Goal: Task Accomplishment & Management: Complete application form

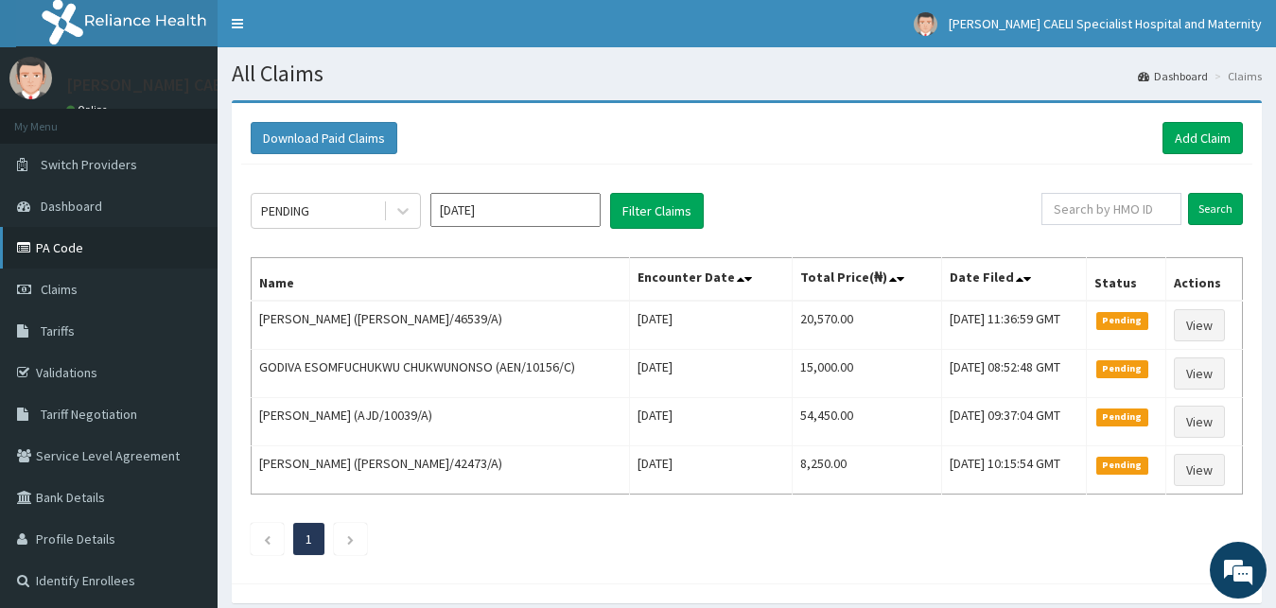
click at [28, 242] on icon at bounding box center [26, 247] width 19 height 13
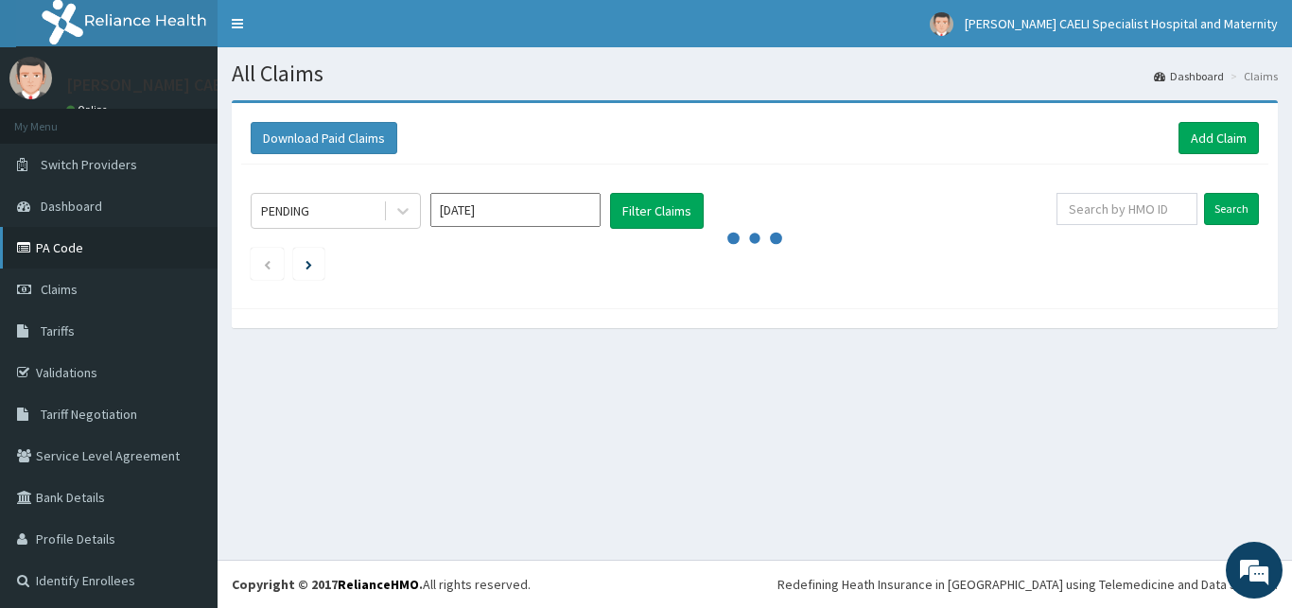
click at [32, 236] on link "PA Code" at bounding box center [108, 248] width 217 height 42
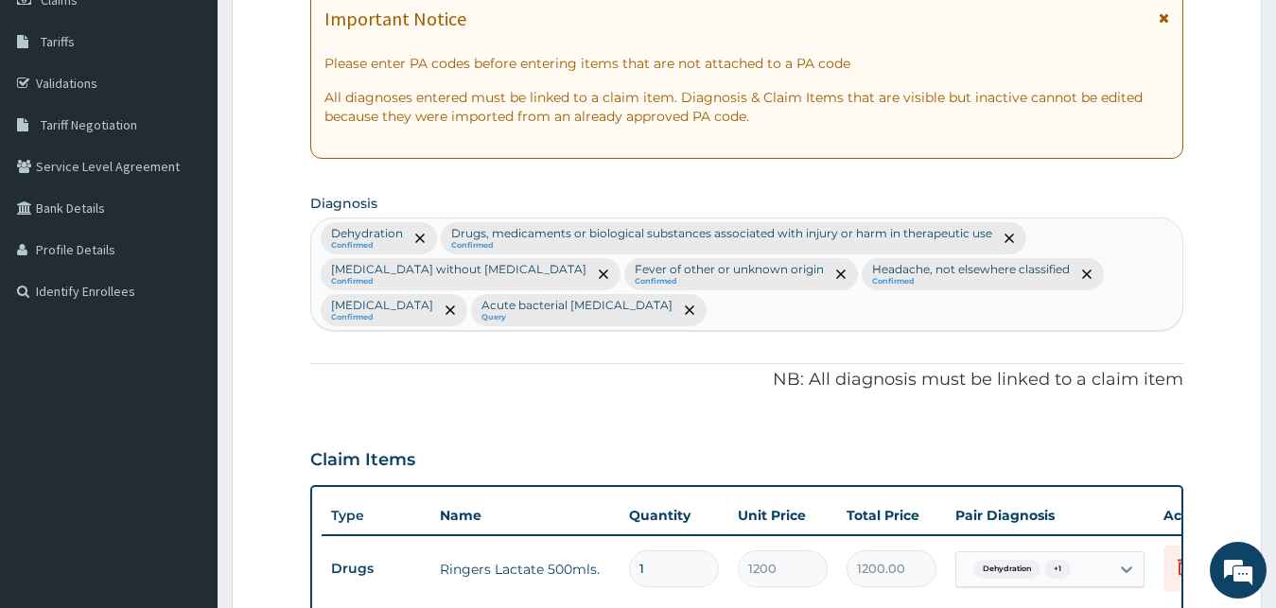
scroll to position [289, 0]
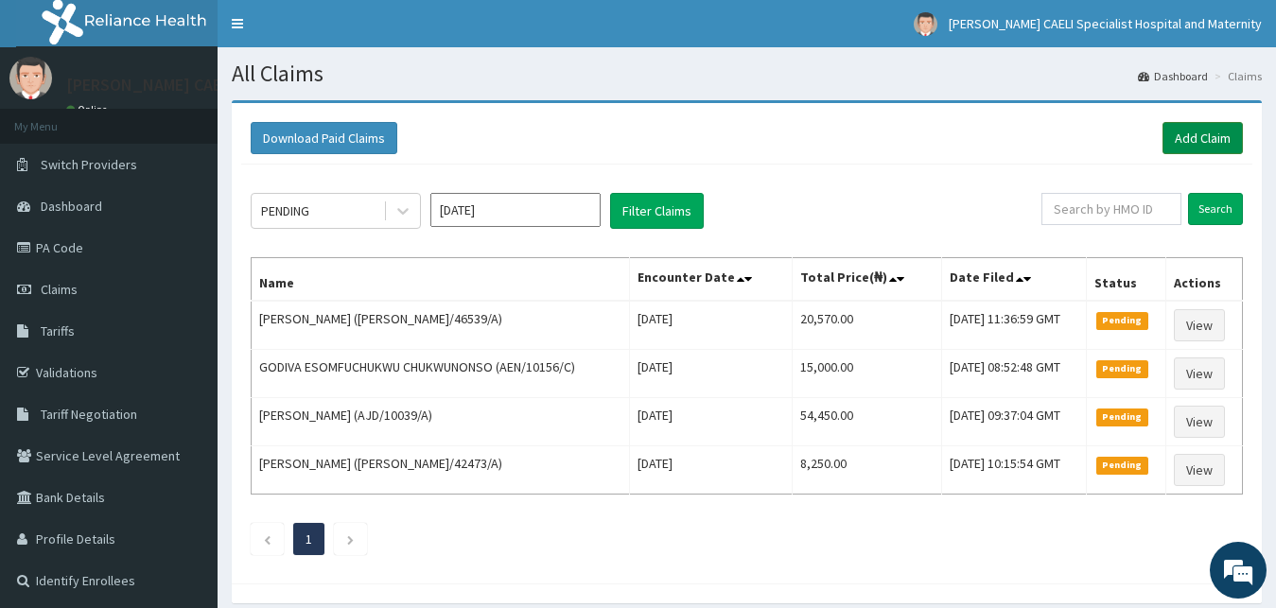
click at [1193, 132] on link "Add Claim" at bounding box center [1202, 138] width 80 height 32
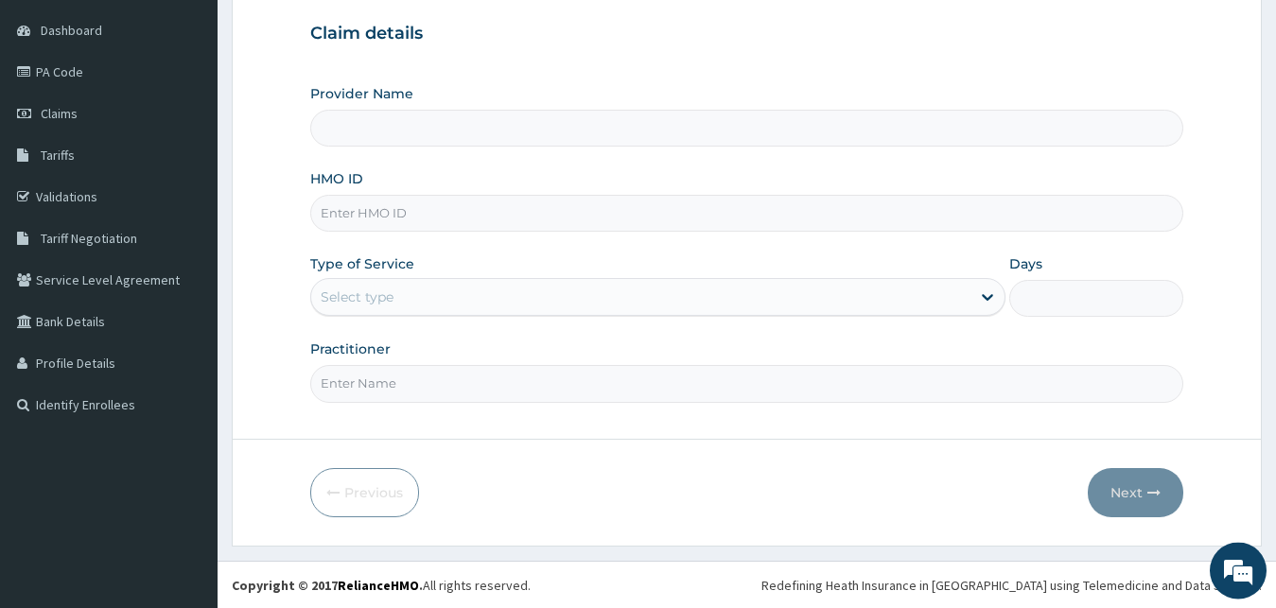
scroll to position [177, 0]
click at [375, 381] on input "Practitioner" at bounding box center [747, 382] width 874 height 37
type input "DR OSUIGWE CHIDERA ANDREW"
click at [554, 279] on div "Select type" at bounding box center [658, 296] width 696 height 38
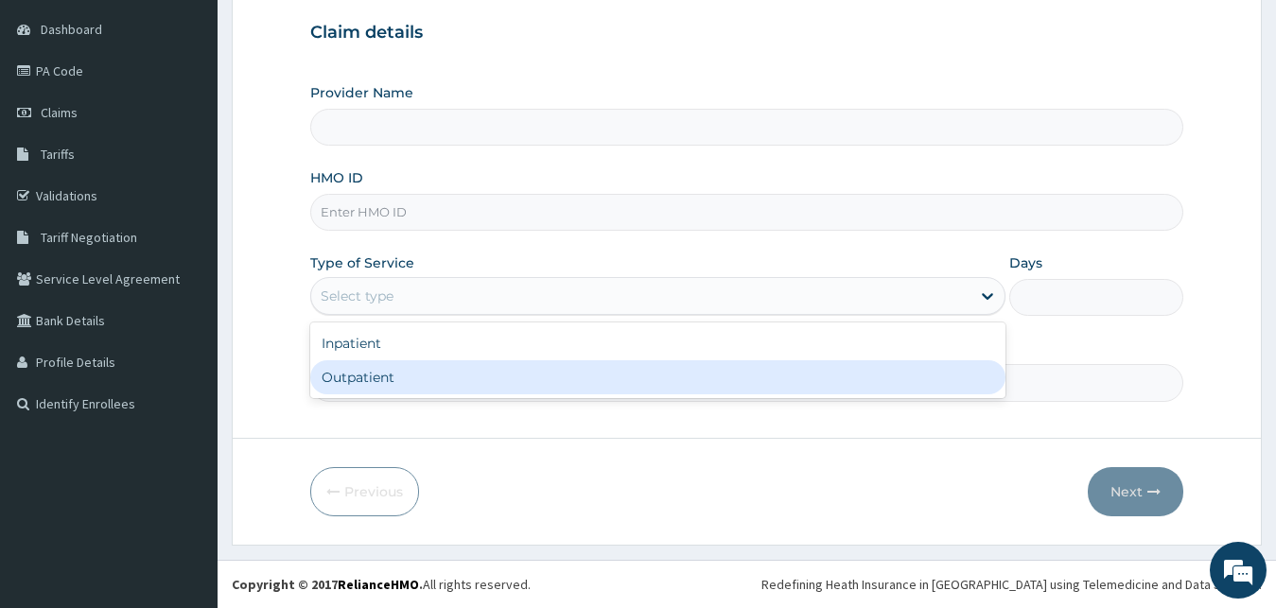
click at [441, 371] on div "Outpatient" at bounding box center [658, 377] width 696 height 34
type input "1"
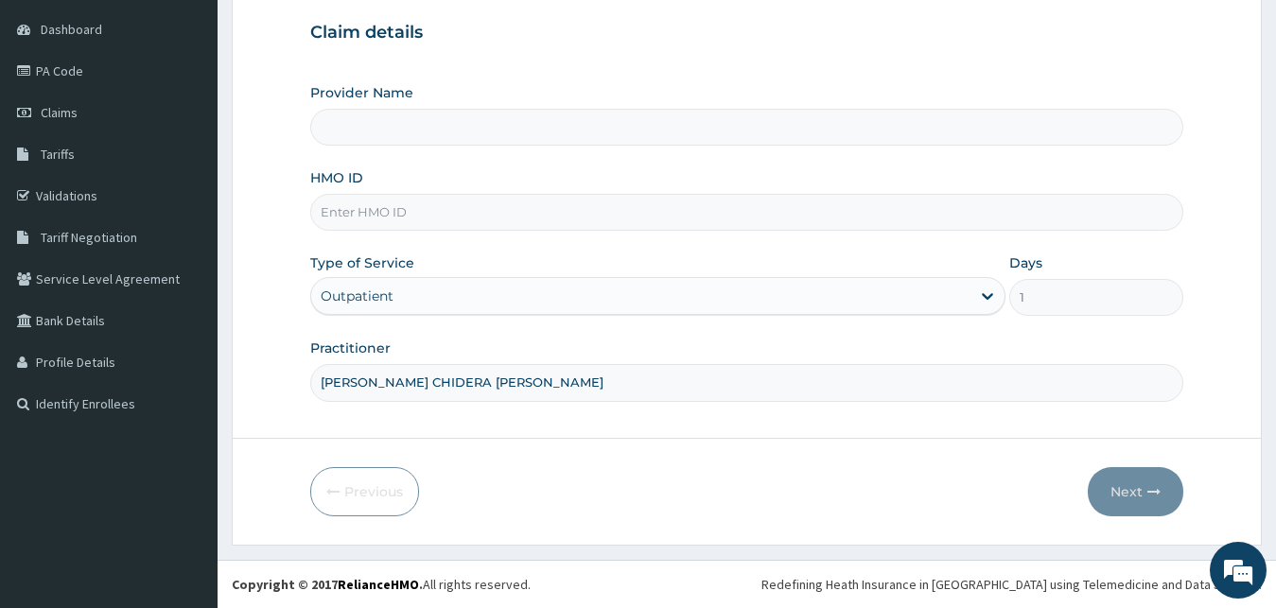
click at [395, 213] on input "HMO ID" at bounding box center [747, 212] width 874 height 37
type input "KML/10158/A"
click at [1113, 495] on button "Next" at bounding box center [1135, 491] width 96 height 49
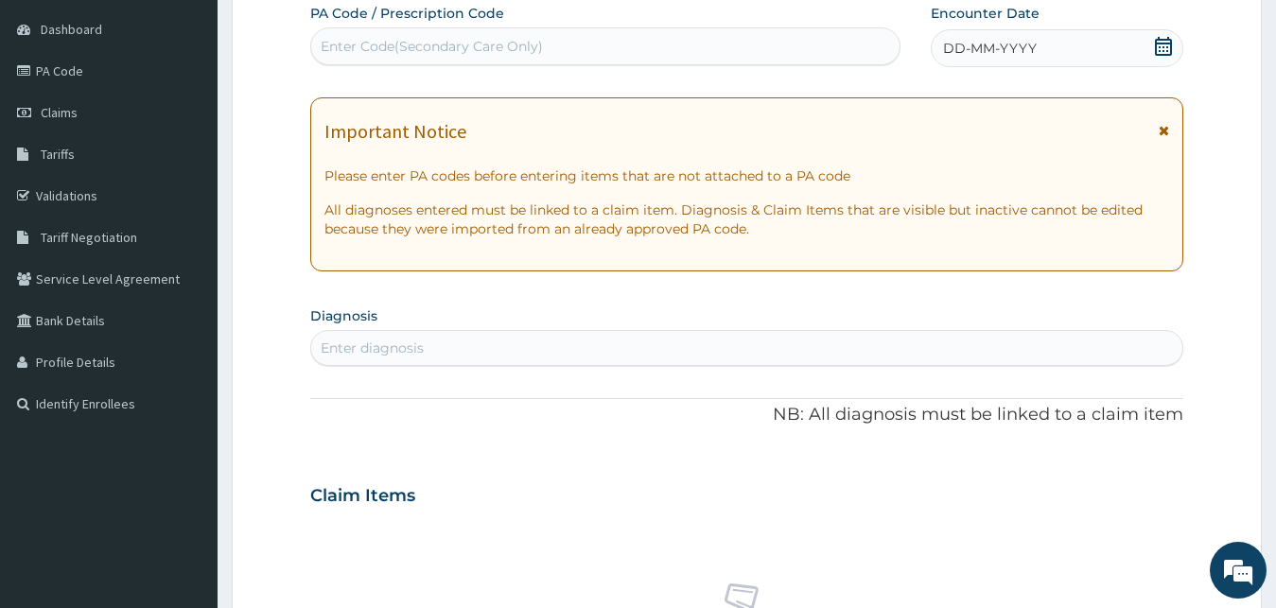
click at [961, 52] on span "DD-MM-YYYY" at bounding box center [990, 48] width 94 height 19
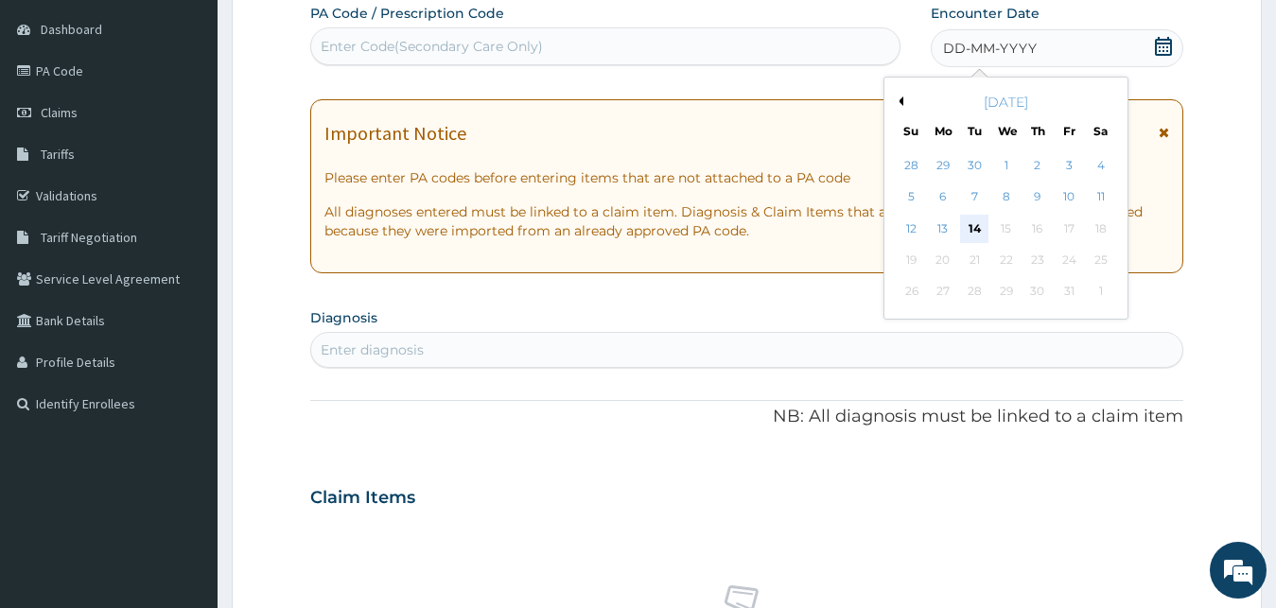
click at [972, 226] on div "14" at bounding box center [974, 229] width 28 height 28
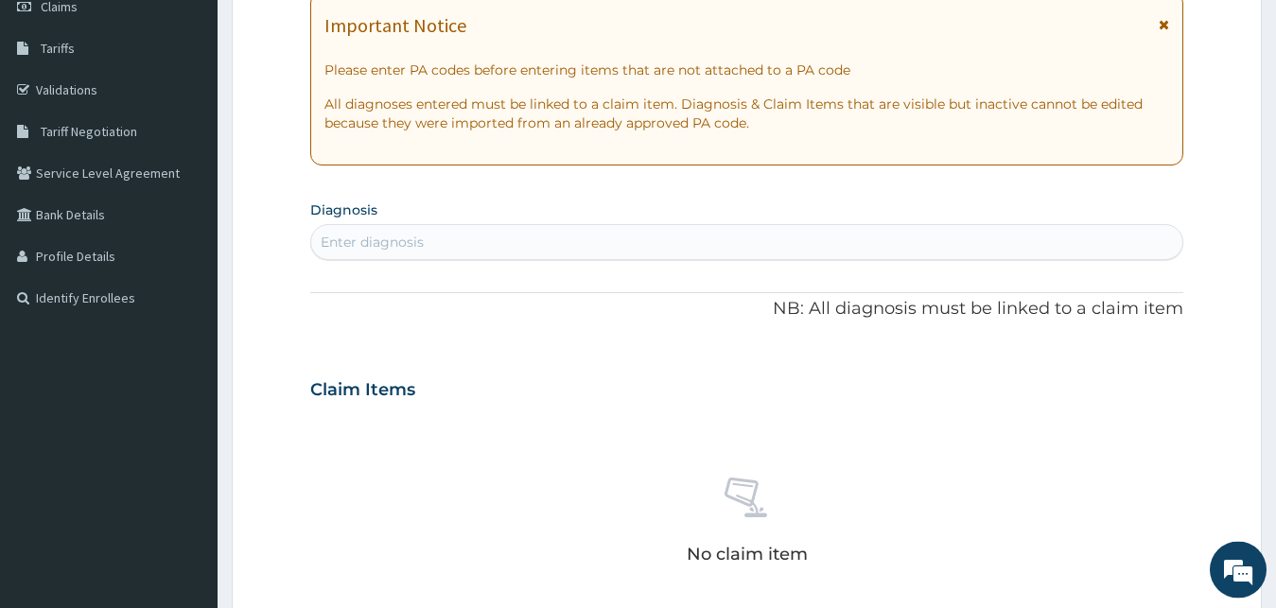
scroll to position [370, 0]
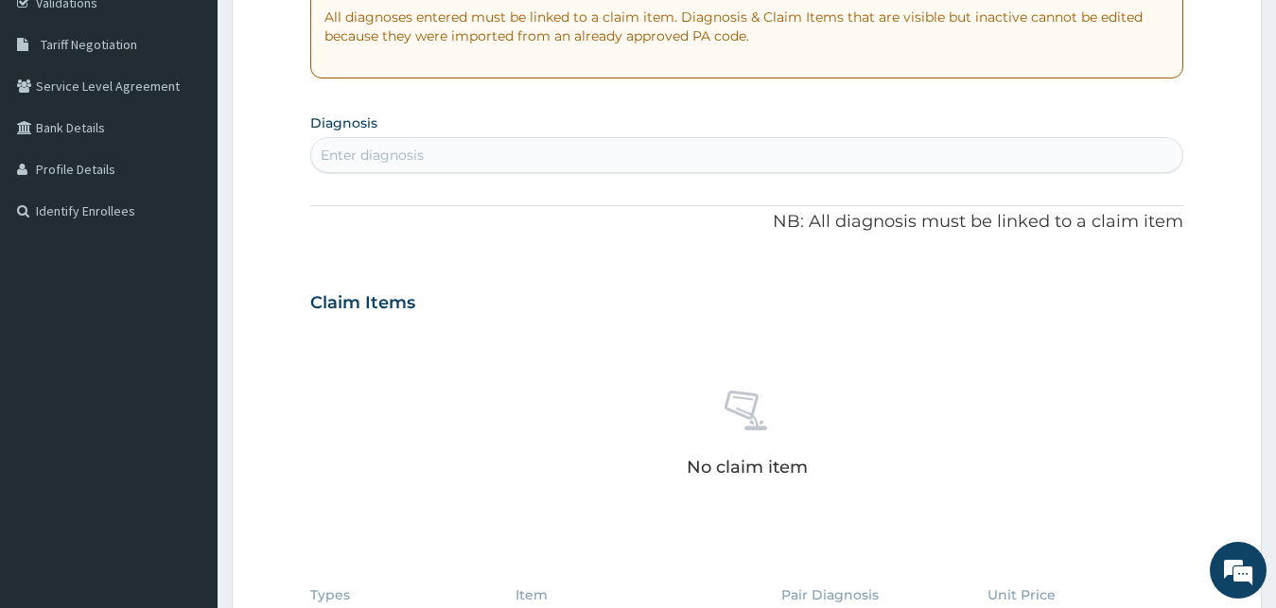
click at [369, 160] on div "Enter diagnosis" at bounding box center [372, 155] width 103 height 19
type input "MALARIA"
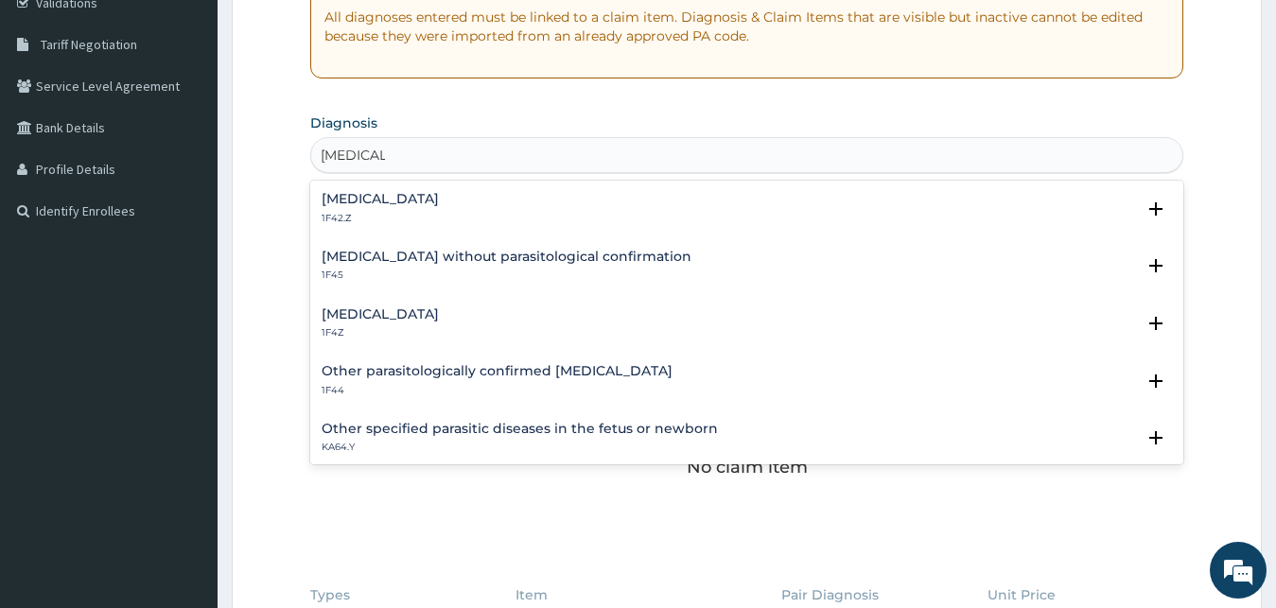
click at [410, 320] on h4 "Malaria, unspecified" at bounding box center [380, 314] width 117 height 14
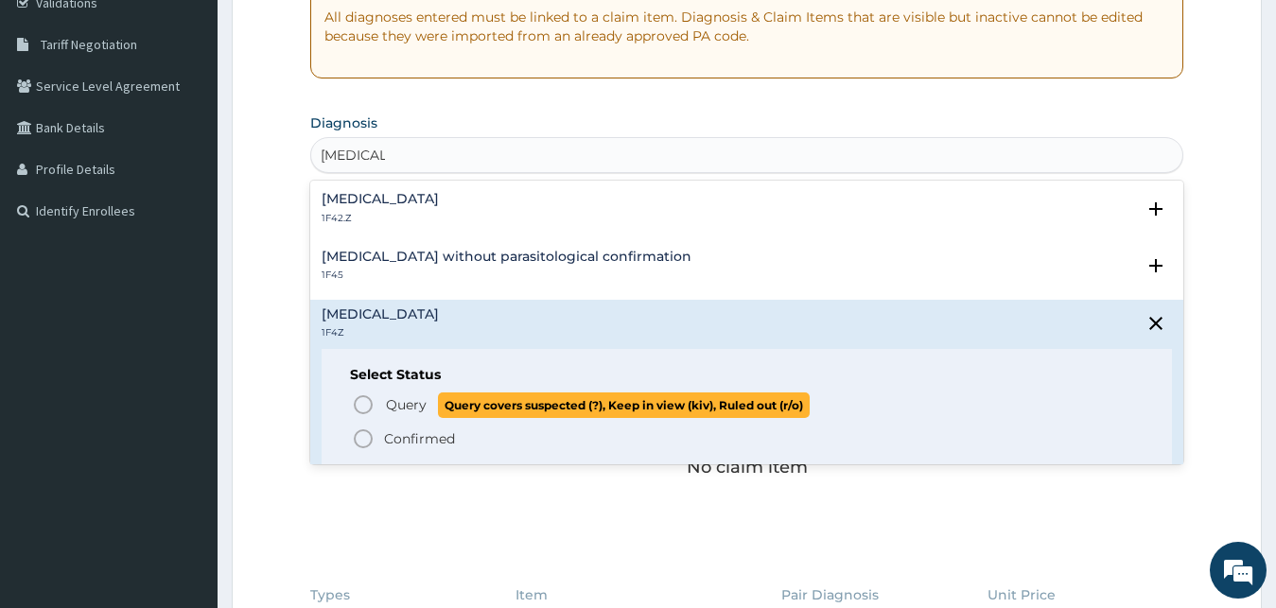
click at [404, 410] on span "Query" at bounding box center [406, 404] width 41 height 19
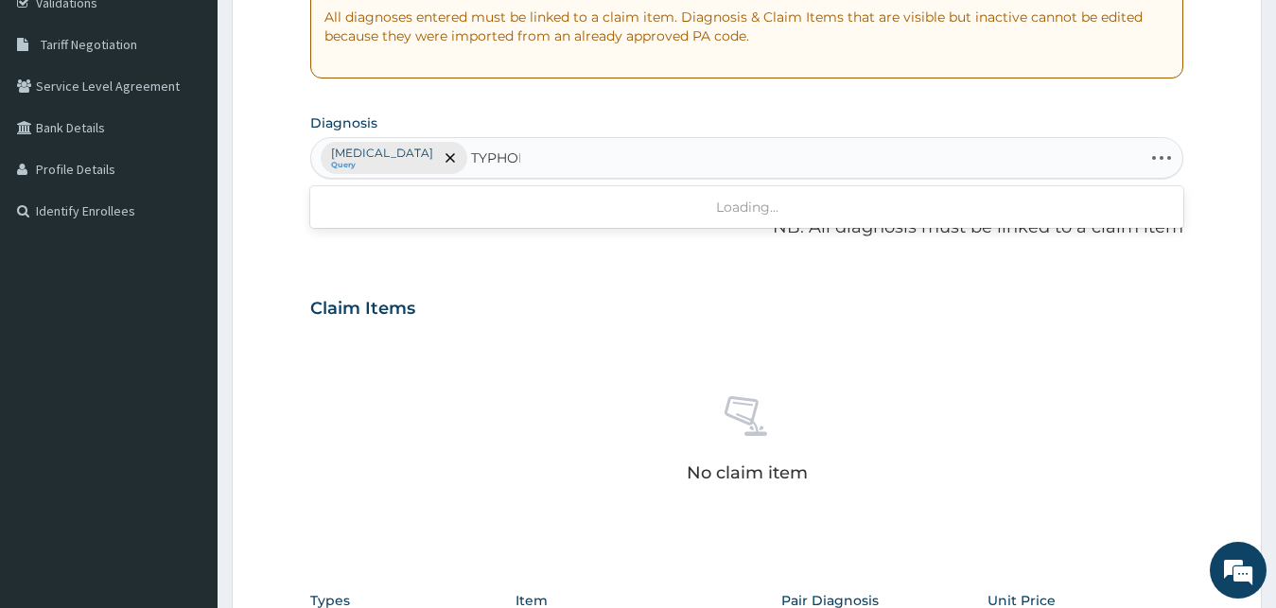
type input "TYPHOID"
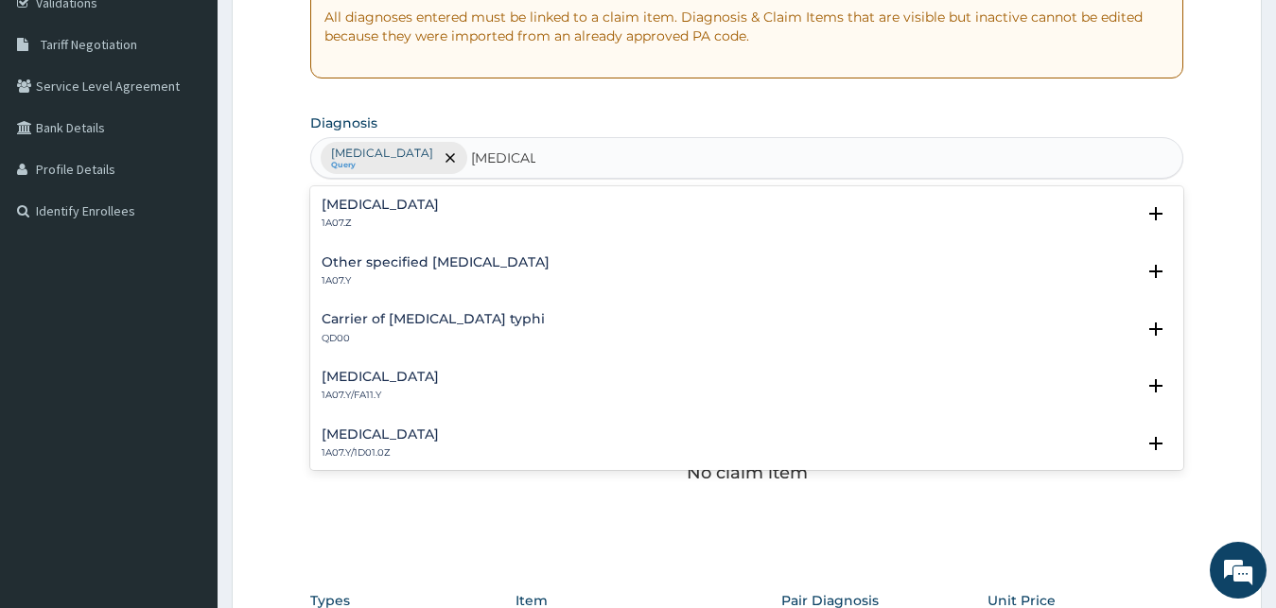
click at [439, 198] on h4 "Typhoid fever, unspecified" at bounding box center [380, 205] width 117 height 14
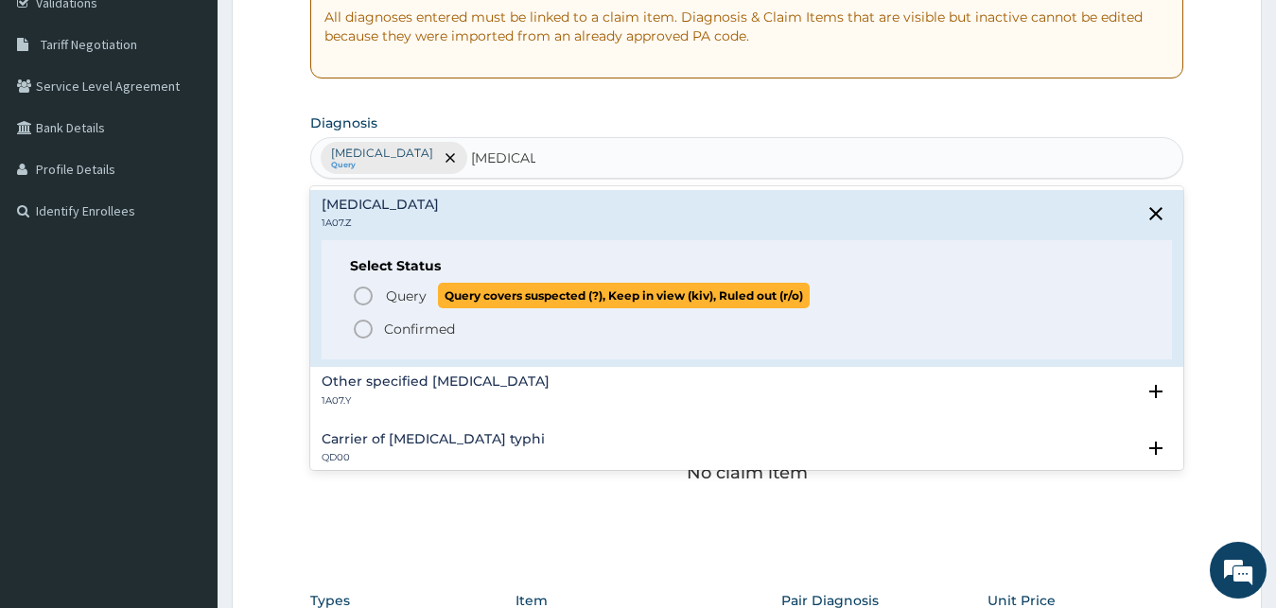
click at [409, 301] on span "Query" at bounding box center [406, 296] width 41 height 19
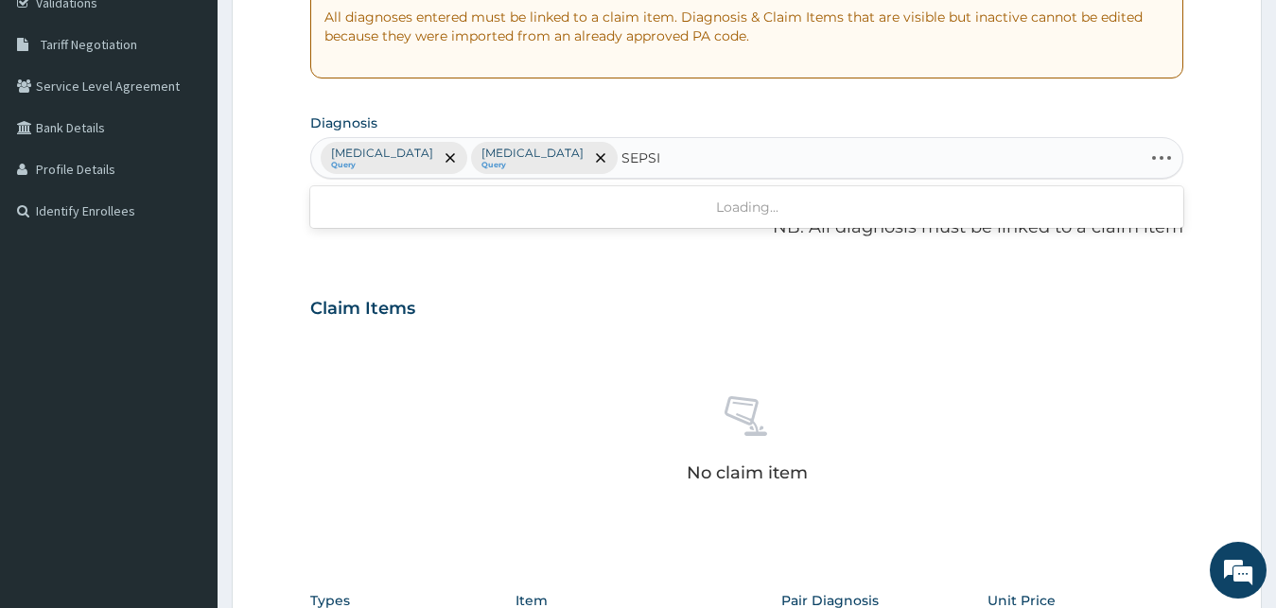
type input "SEPSIS"
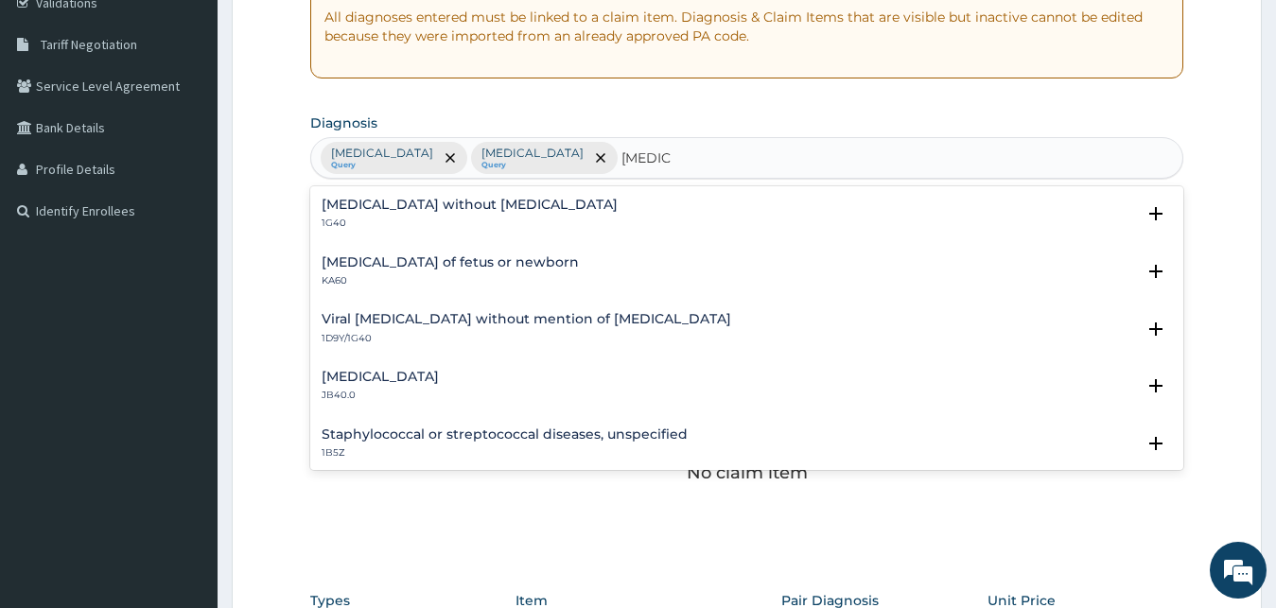
click at [494, 210] on h4 "Sepsis without septic shock" at bounding box center [470, 205] width 296 height 14
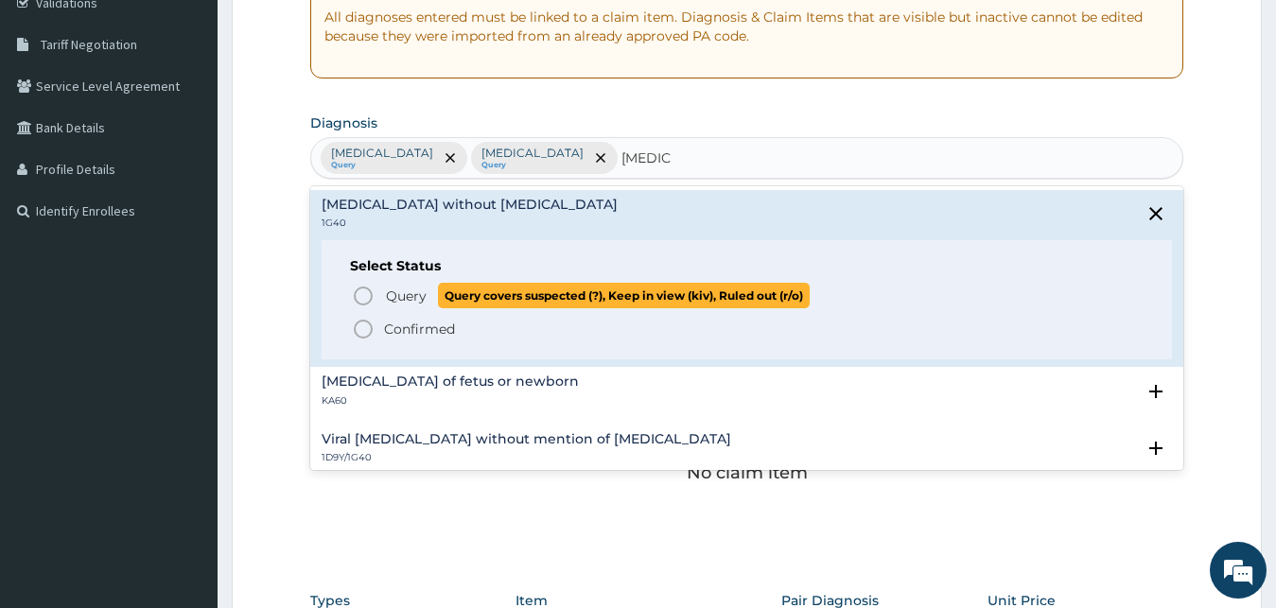
click at [438, 291] on span "Query covers suspected (?), Keep in view (kiv), Ruled out (r/o)" at bounding box center [624, 296] width 372 height 26
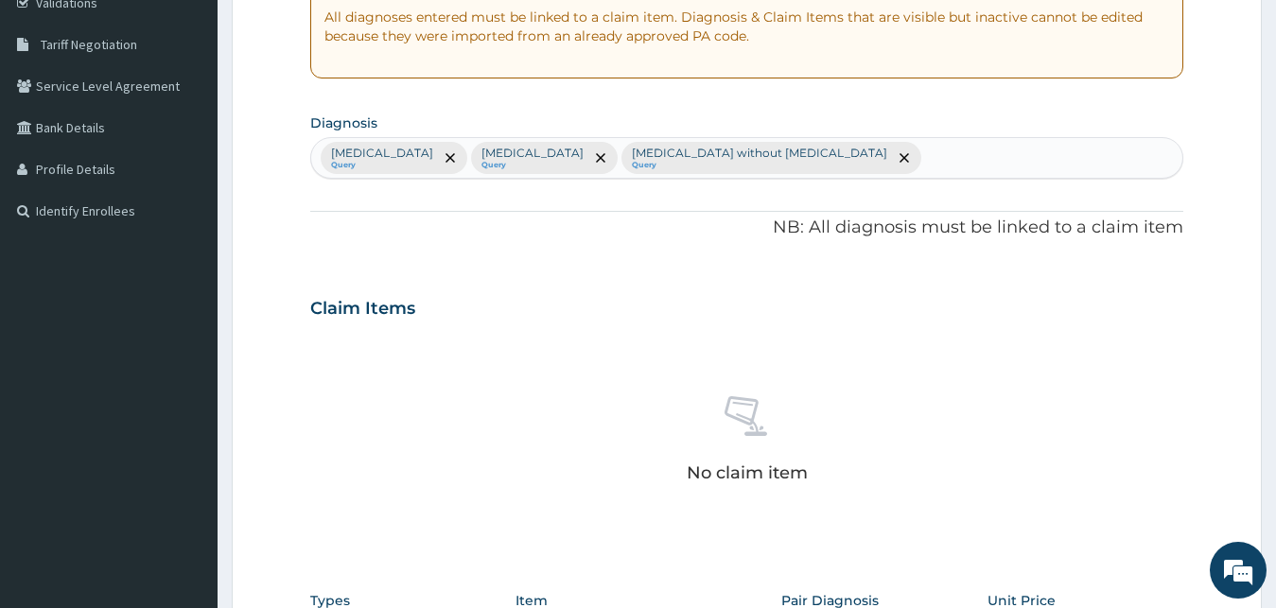
scroll to position [756, 0]
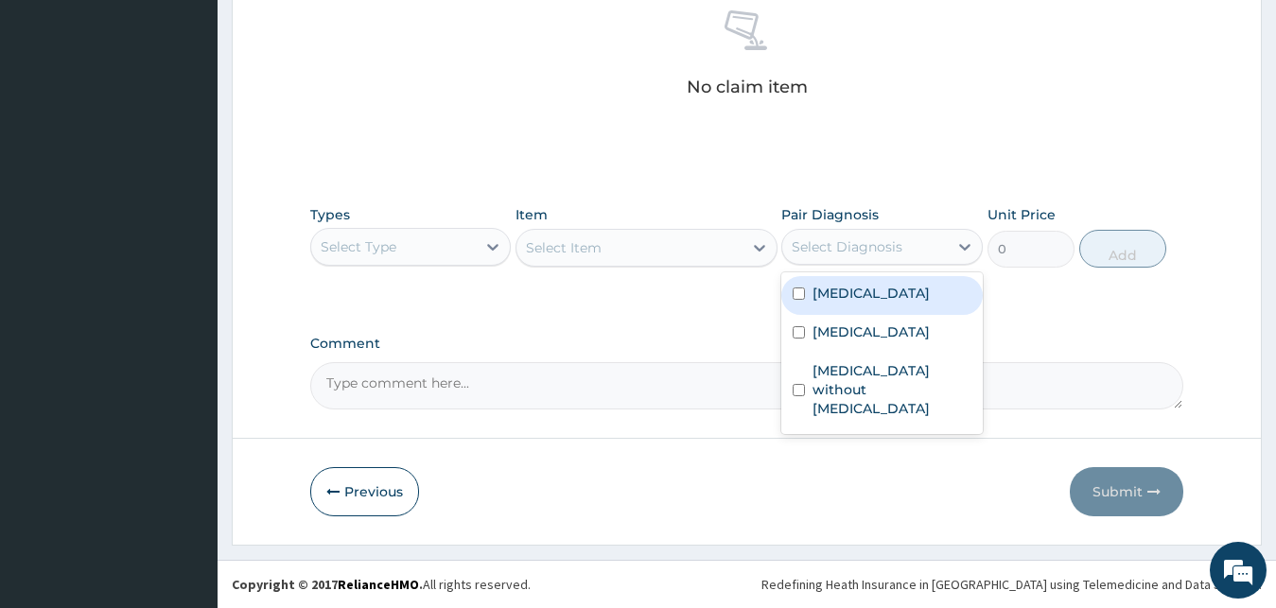
click at [828, 245] on div "Select Diagnosis" at bounding box center [847, 246] width 111 height 19
click at [871, 308] on div "Malaria, unspecified" at bounding box center [881, 295] width 201 height 39
checkbox input "true"
click at [433, 252] on div "Select Type" at bounding box center [393, 247] width 165 height 30
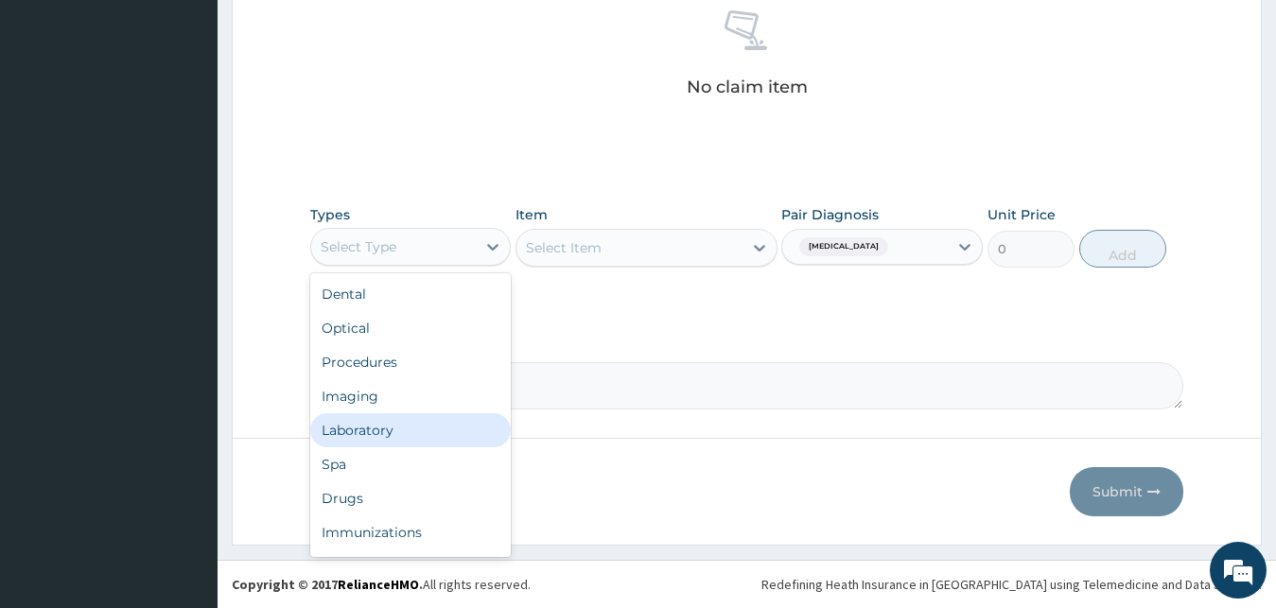
click at [391, 425] on div "Laboratory" at bounding box center [410, 430] width 201 height 34
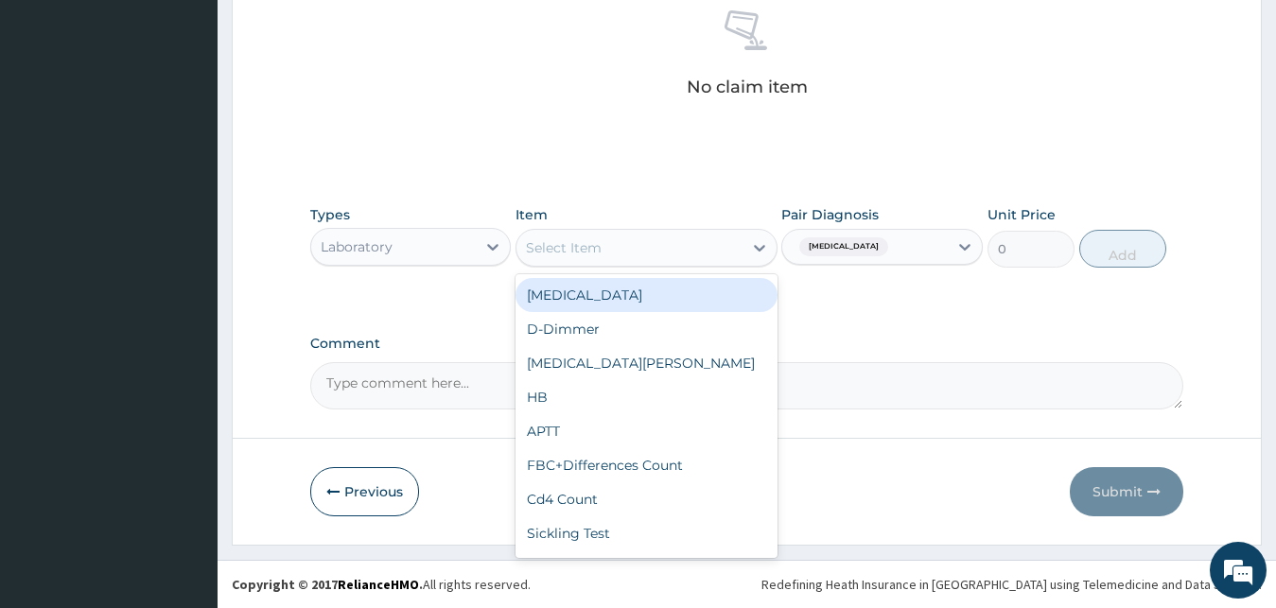
click at [696, 245] on div "Select Item" at bounding box center [629, 248] width 226 height 30
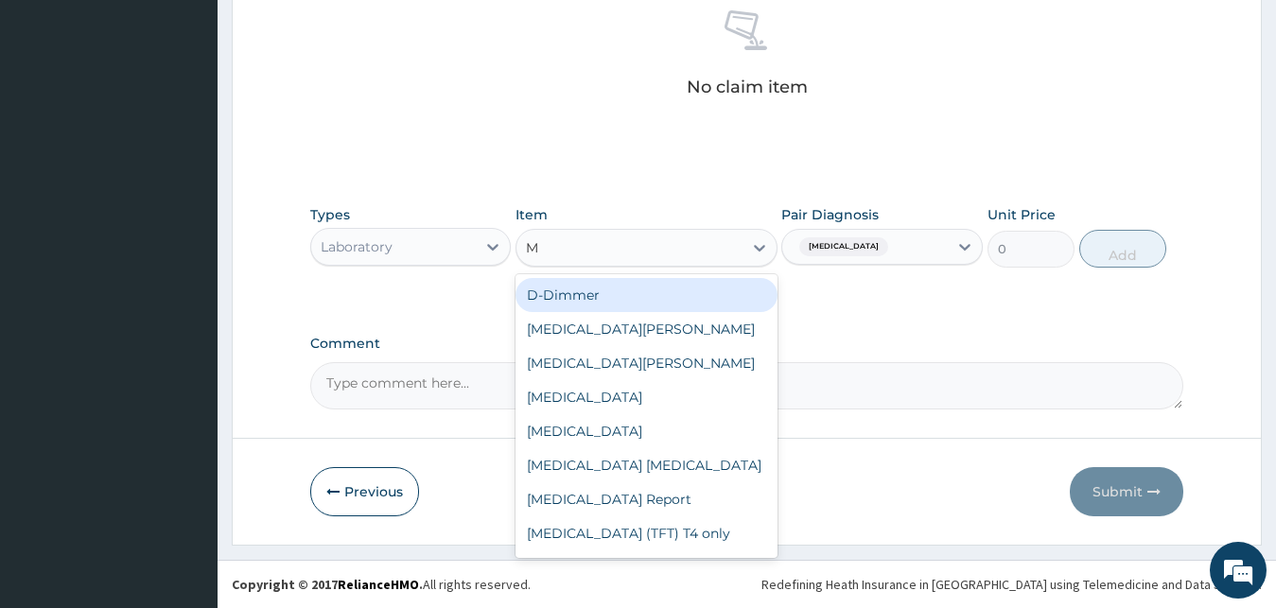
type input "MP"
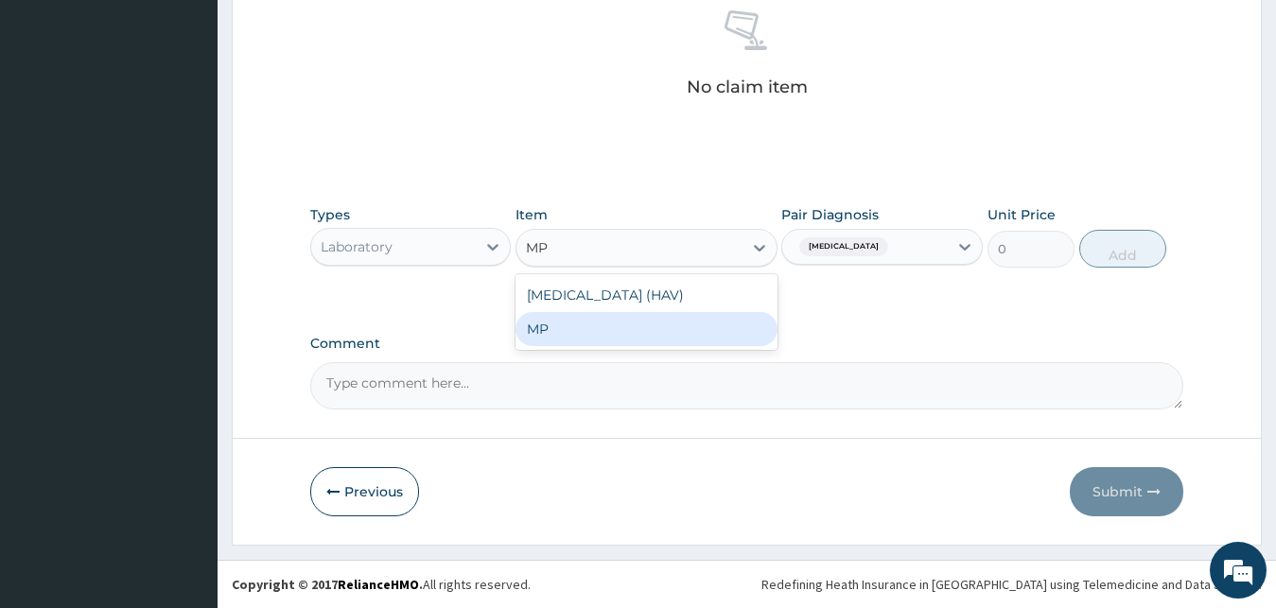
click at [635, 342] on div "MP" at bounding box center [646, 329] width 262 height 34
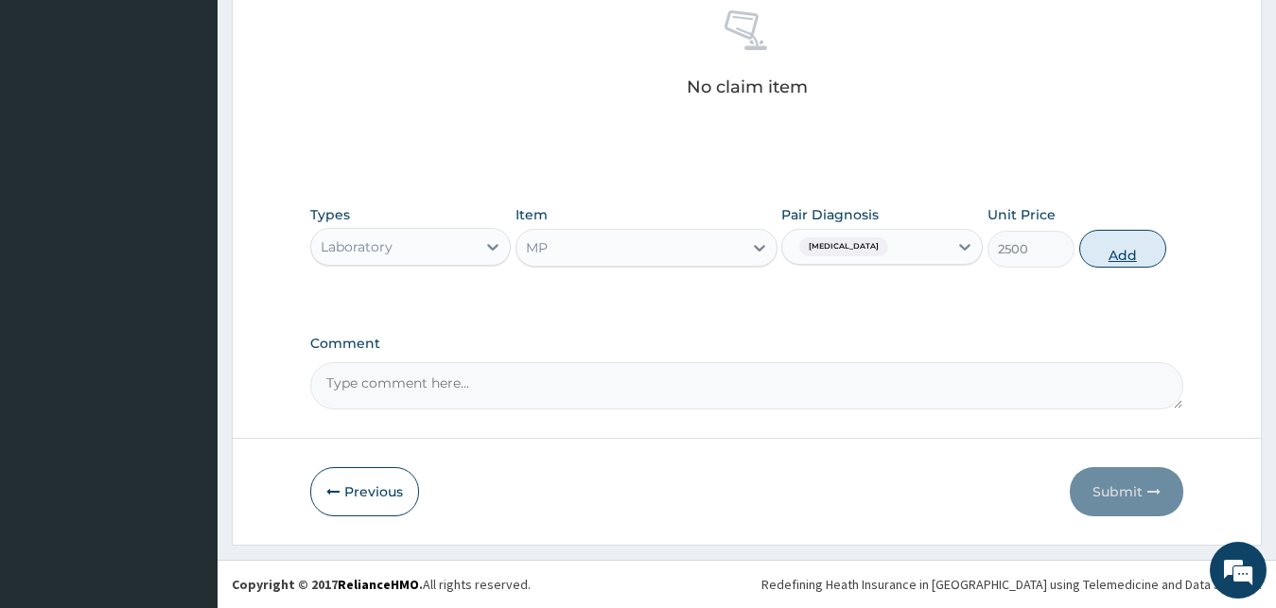
click at [1102, 254] on button "Add" at bounding box center [1122, 249] width 87 height 38
type input "0"
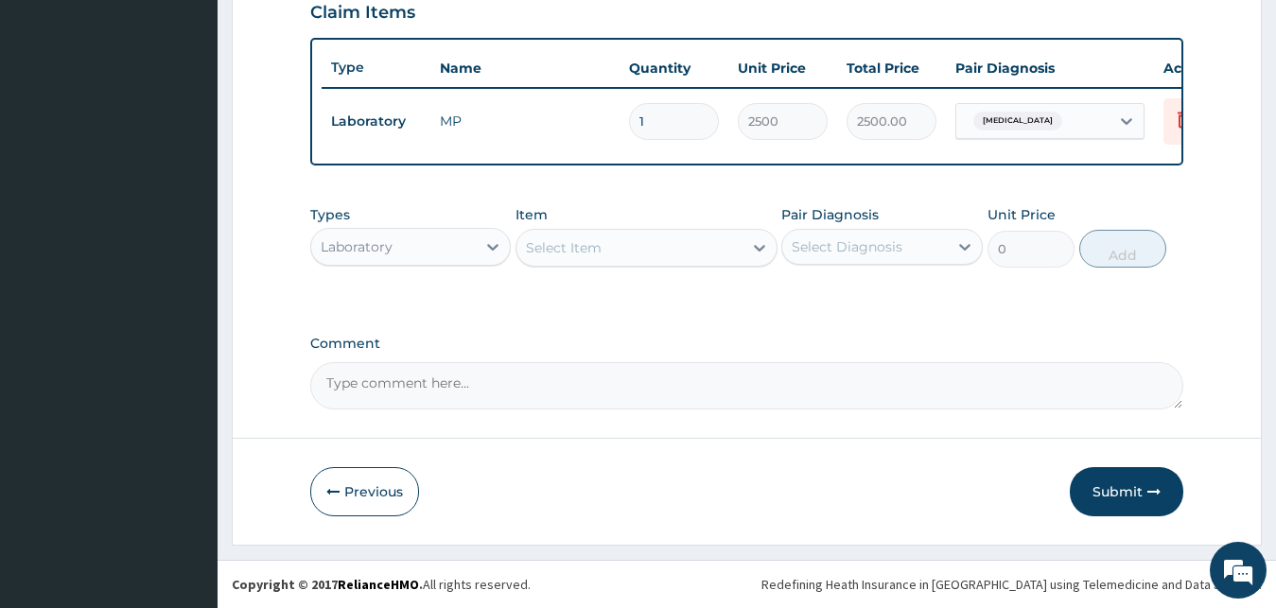
scroll to position [682, 0]
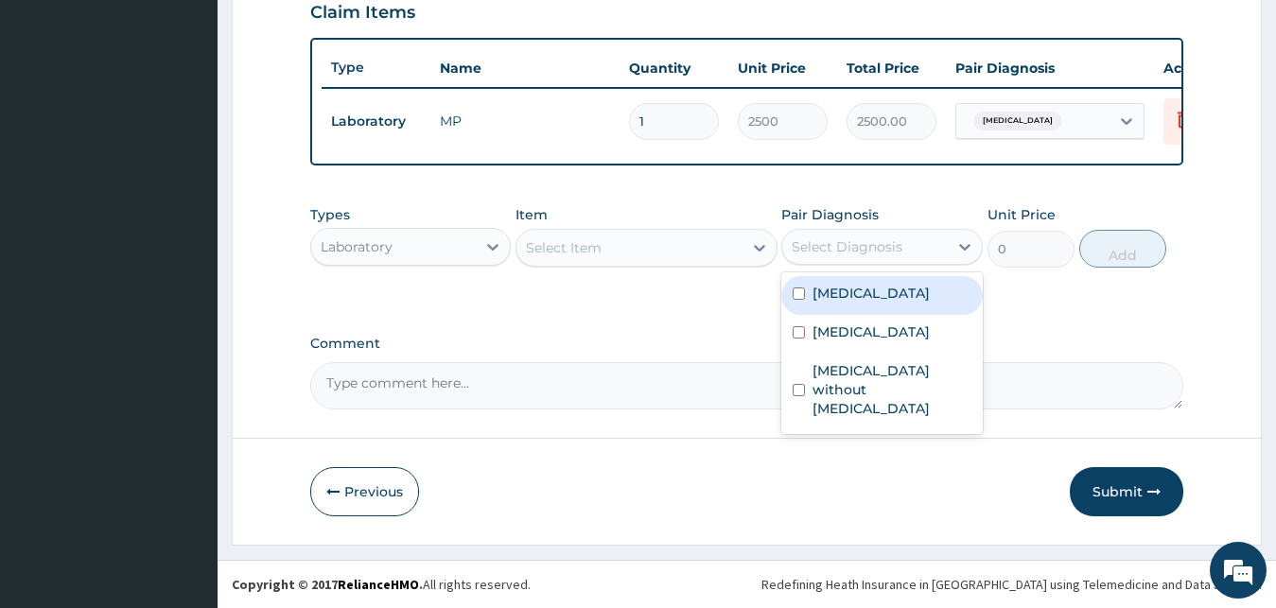
click at [846, 252] on div "Select Diagnosis" at bounding box center [847, 246] width 111 height 19
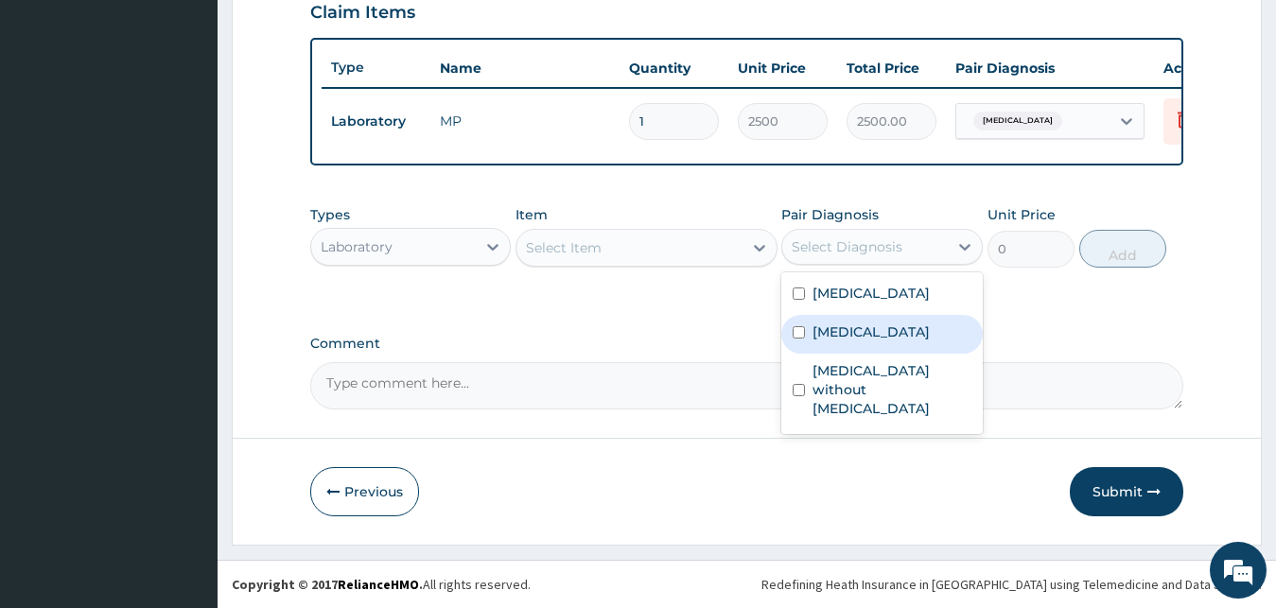
drag, startPoint x: 861, startPoint y: 344, endPoint x: 630, endPoint y: 271, distance: 242.9
click at [861, 341] on label "Typhoid fever, unspecified" at bounding box center [870, 331] width 117 height 19
checkbox input "true"
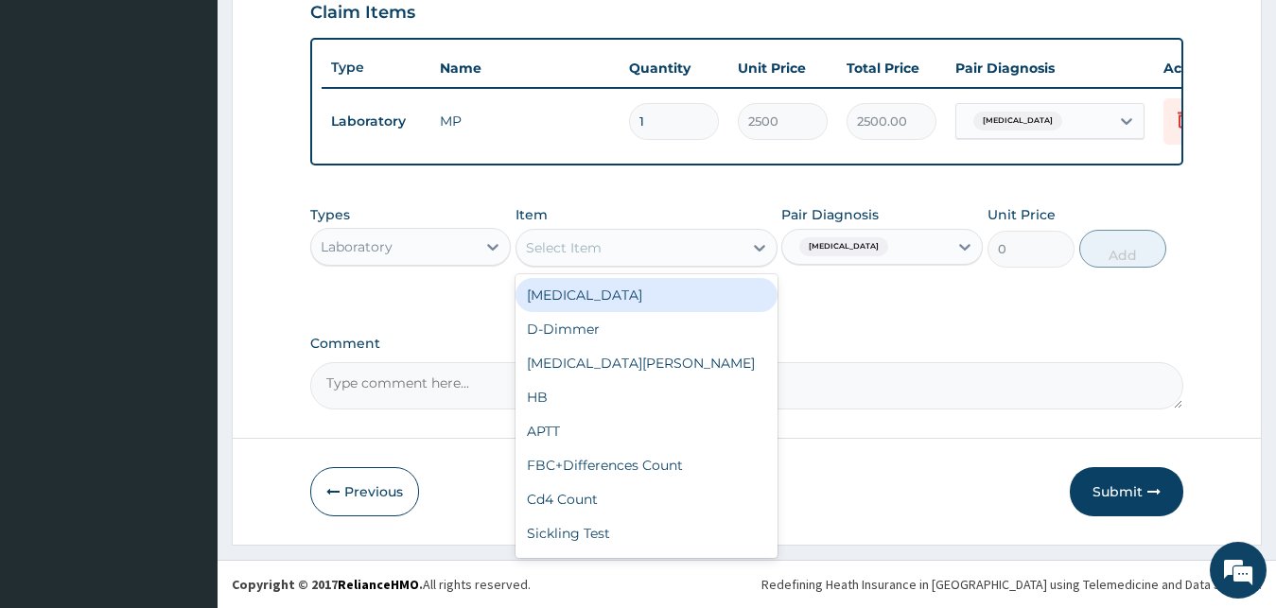
click at [577, 259] on div "Select Item" at bounding box center [629, 248] width 226 height 30
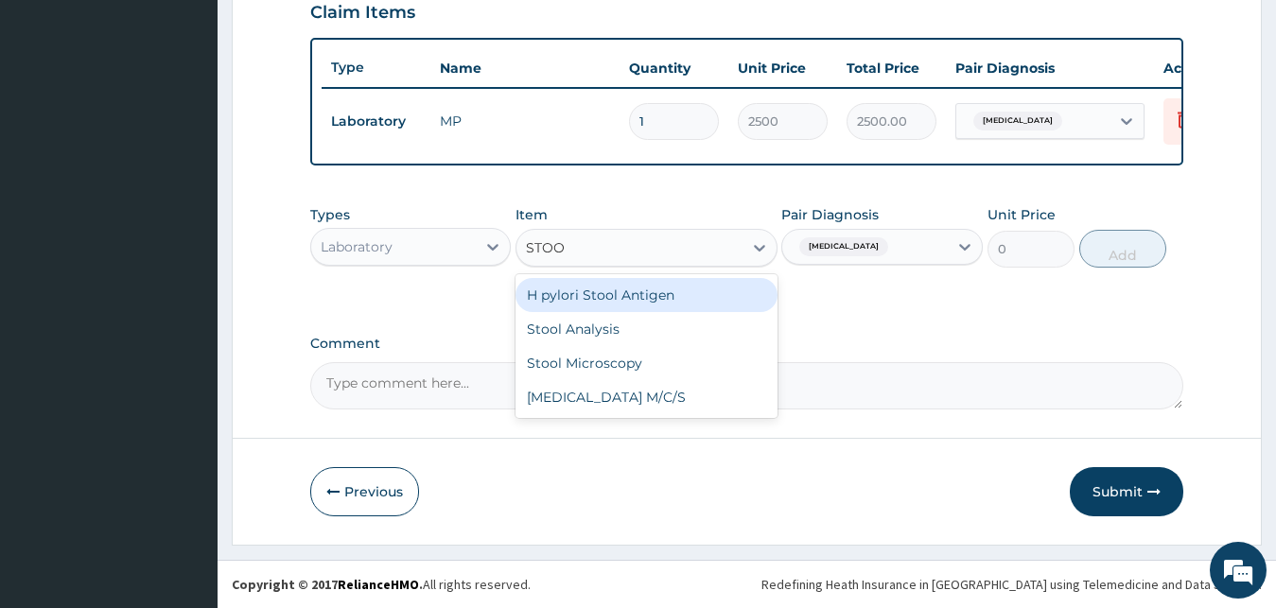
type input "STOOL"
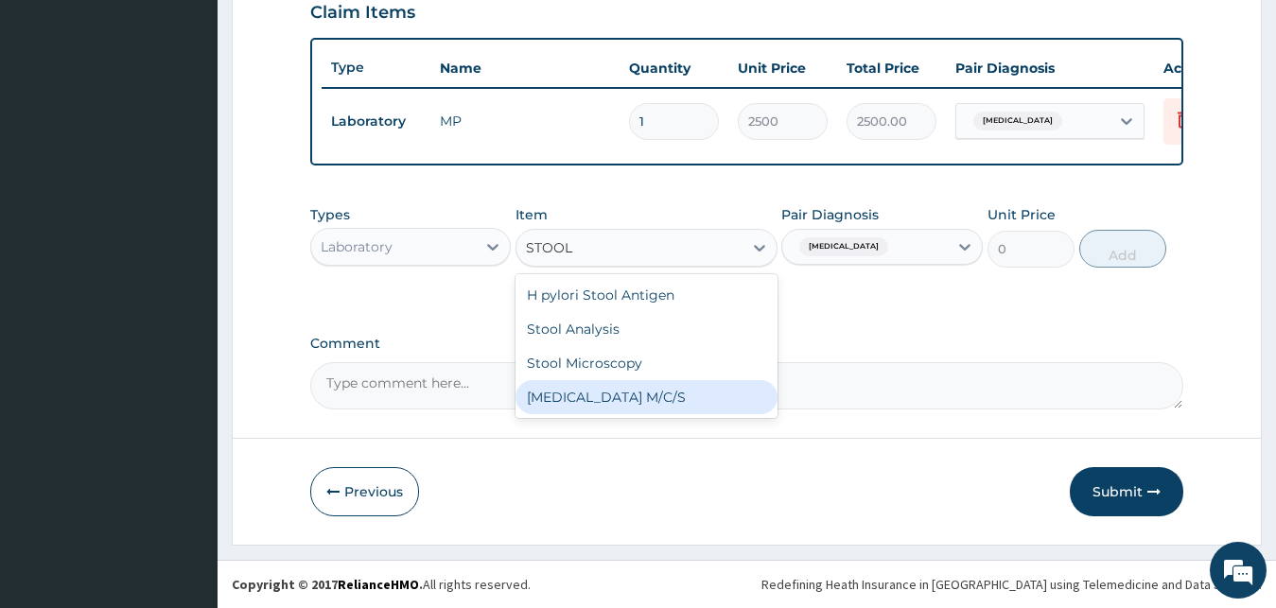
click at [638, 403] on div "Stool Culture M/C/S" at bounding box center [646, 397] width 262 height 34
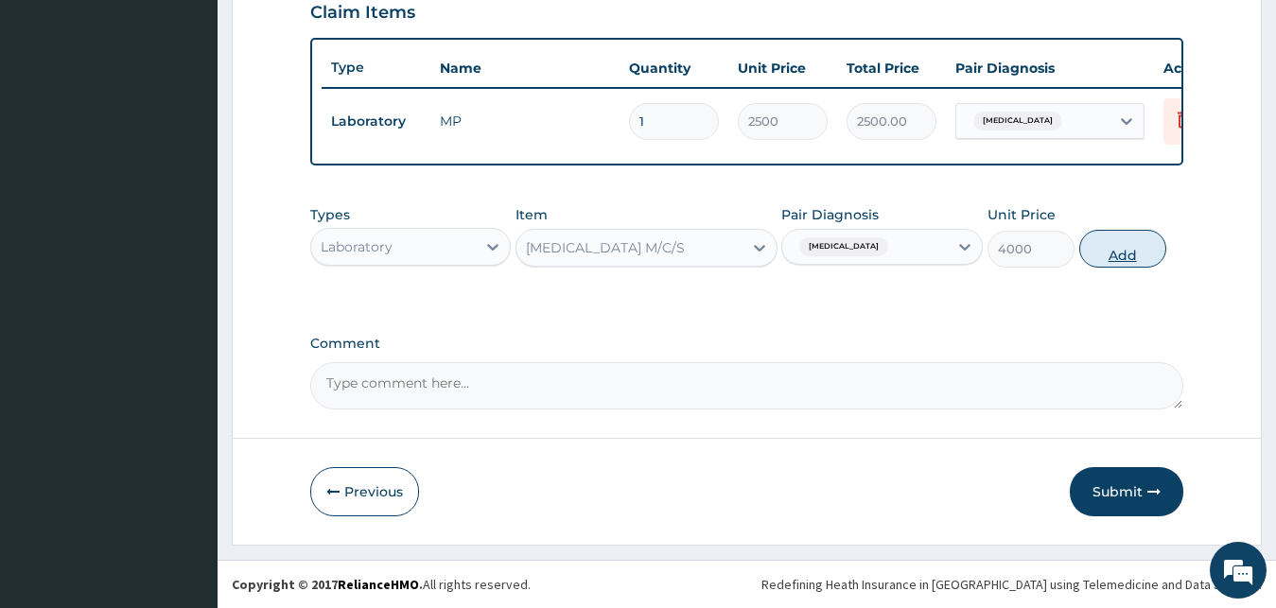
click at [1091, 252] on button "Add" at bounding box center [1122, 249] width 87 height 38
type input "0"
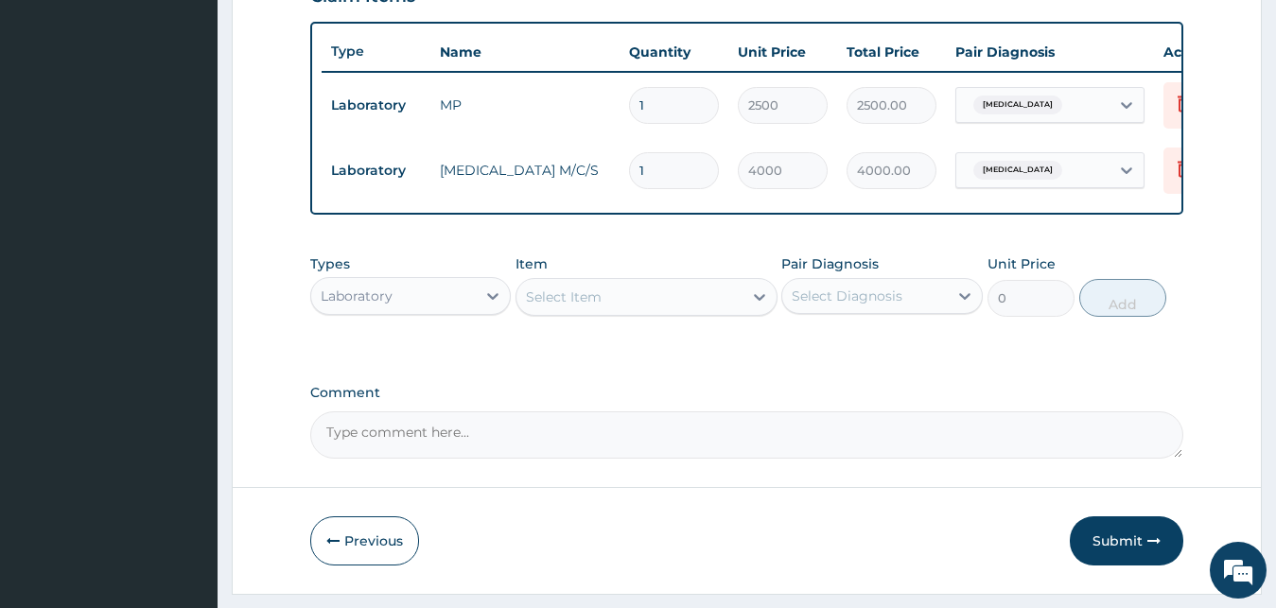
click at [829, 305] on div "Select Diagnosis" at bounding box center [847, 296] width 111 height 19
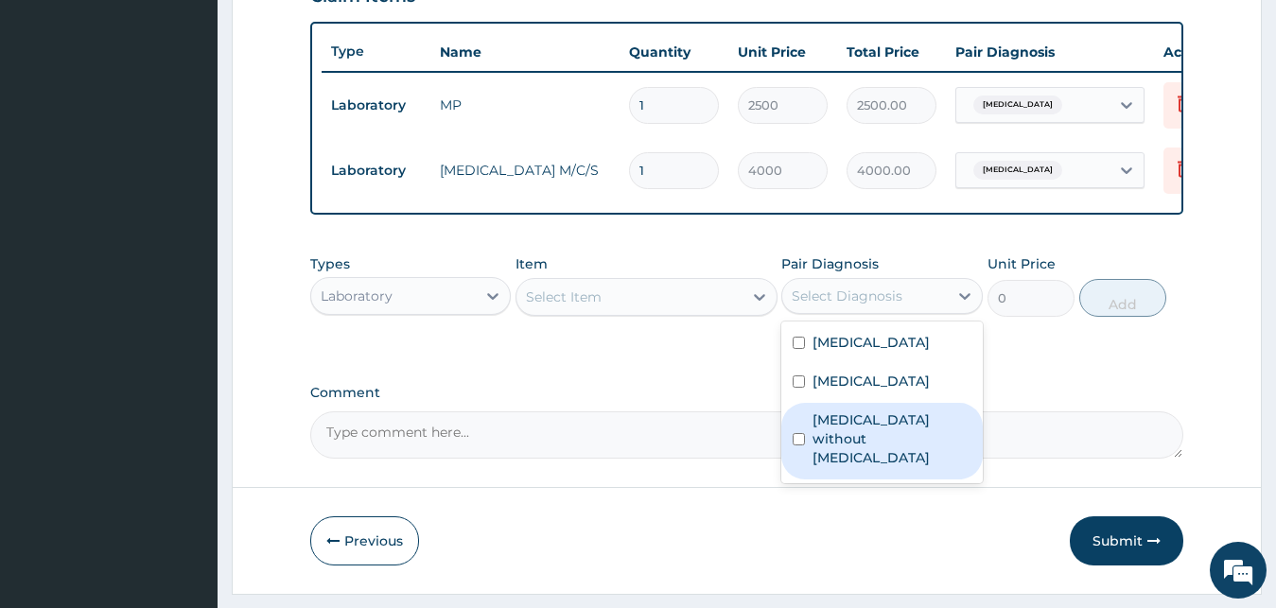
click at [861, 454] on label "Sepsis without septic shock" at bounding box center [891, 438] width 159 height 57
checkbox input "true"
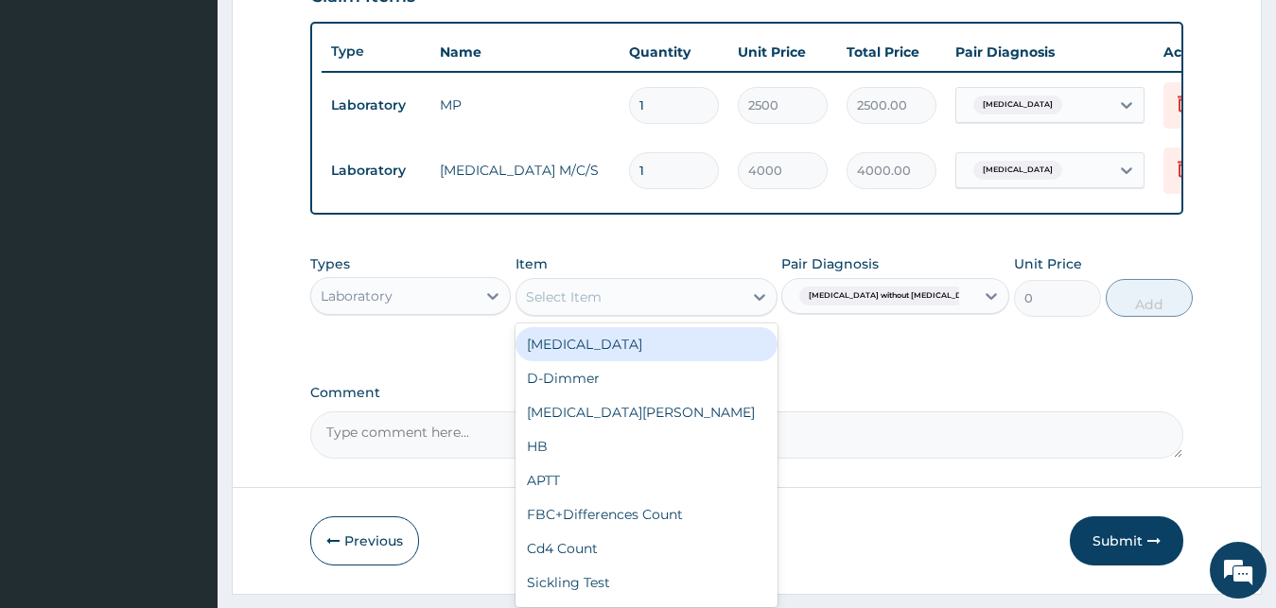
click at [609, 312] on div "Select Item" at bounding box center [629, 297] width 226 height 30
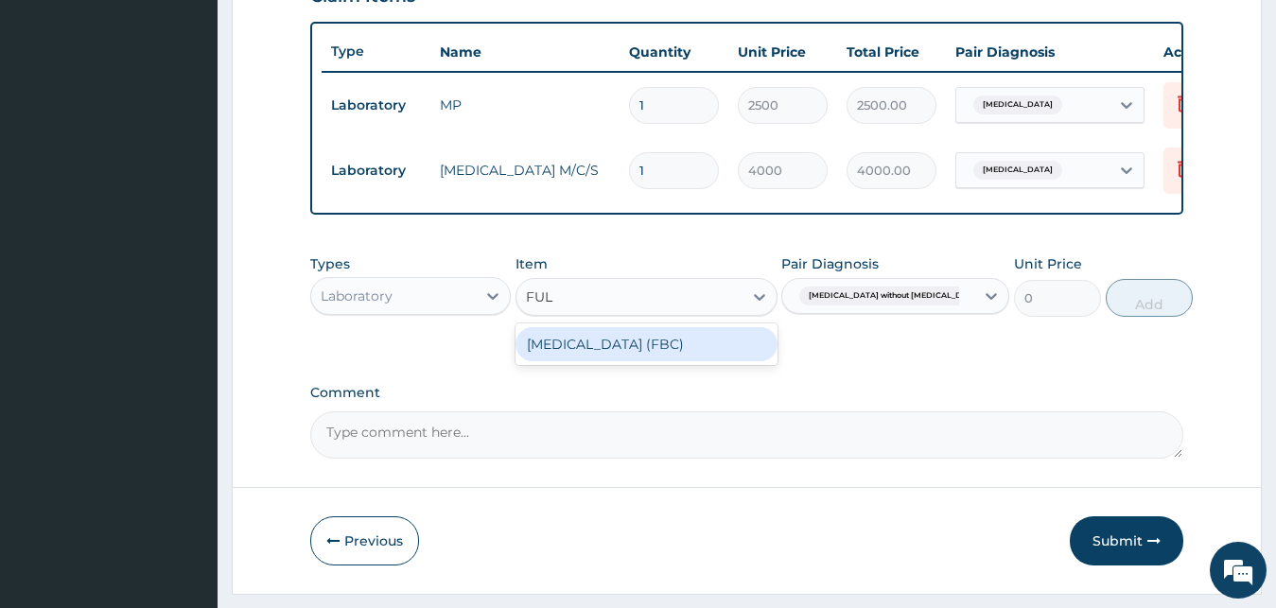
type input "FULL"
click at [636, 361] on div "Full Blood Count (FBC)" at bounding box center [646, 344] width 262 height 34
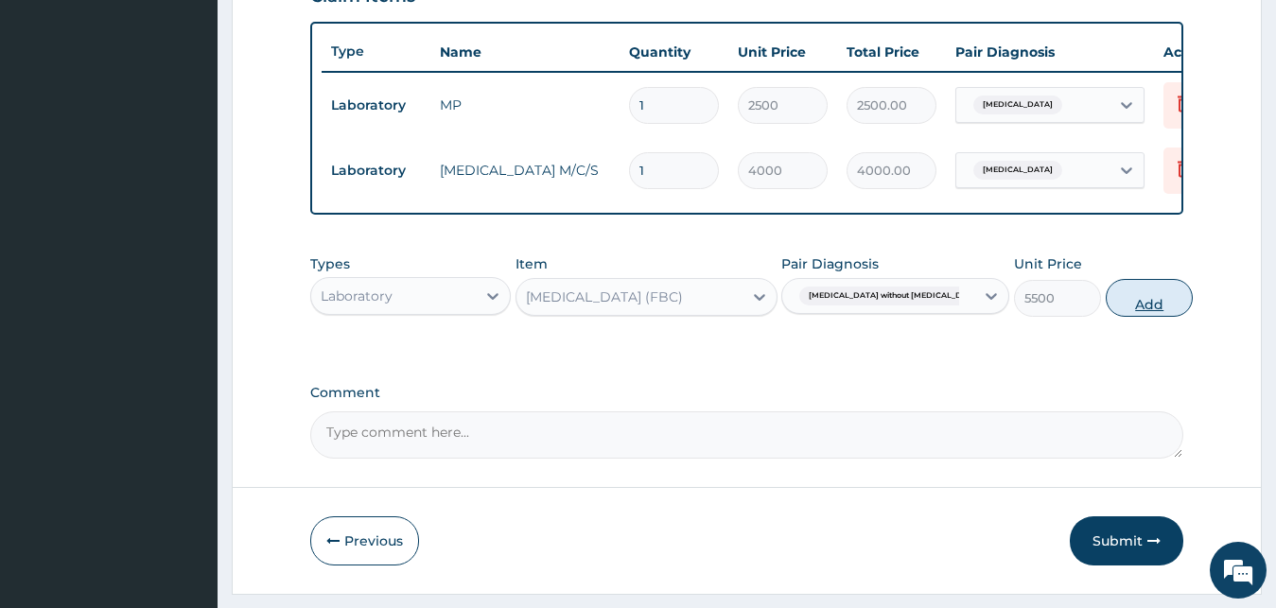
click at [1105, 315] on button "Add" at bounding box center [1148, 298] width 87 height 38
type input "0"
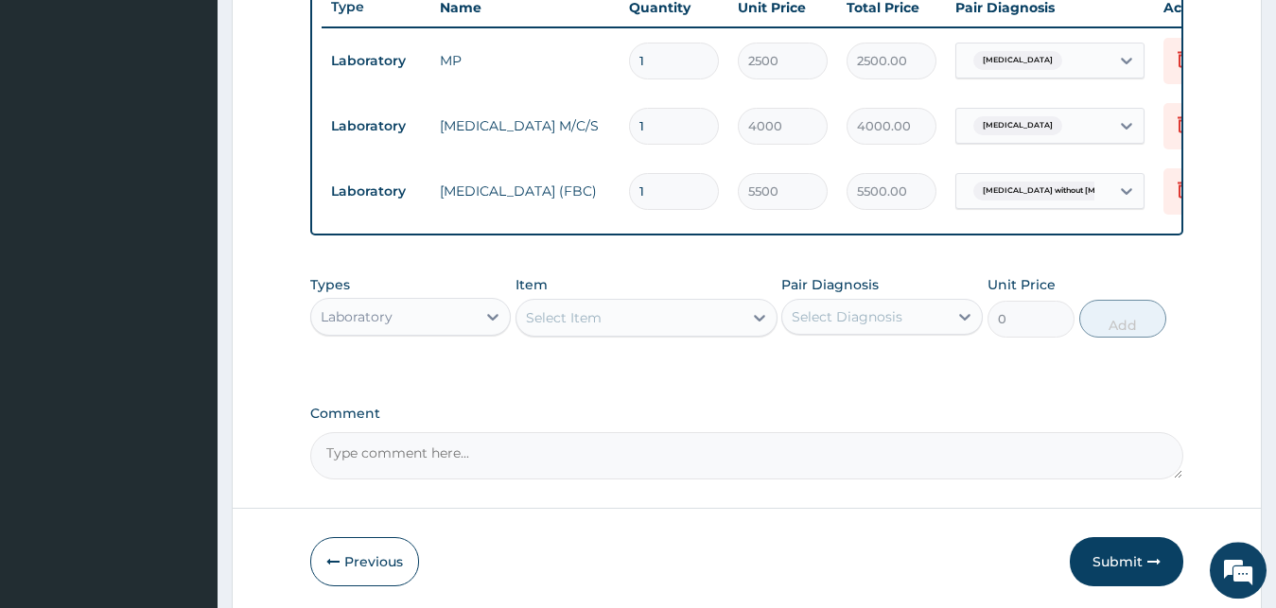
scroll to position [812, 0]
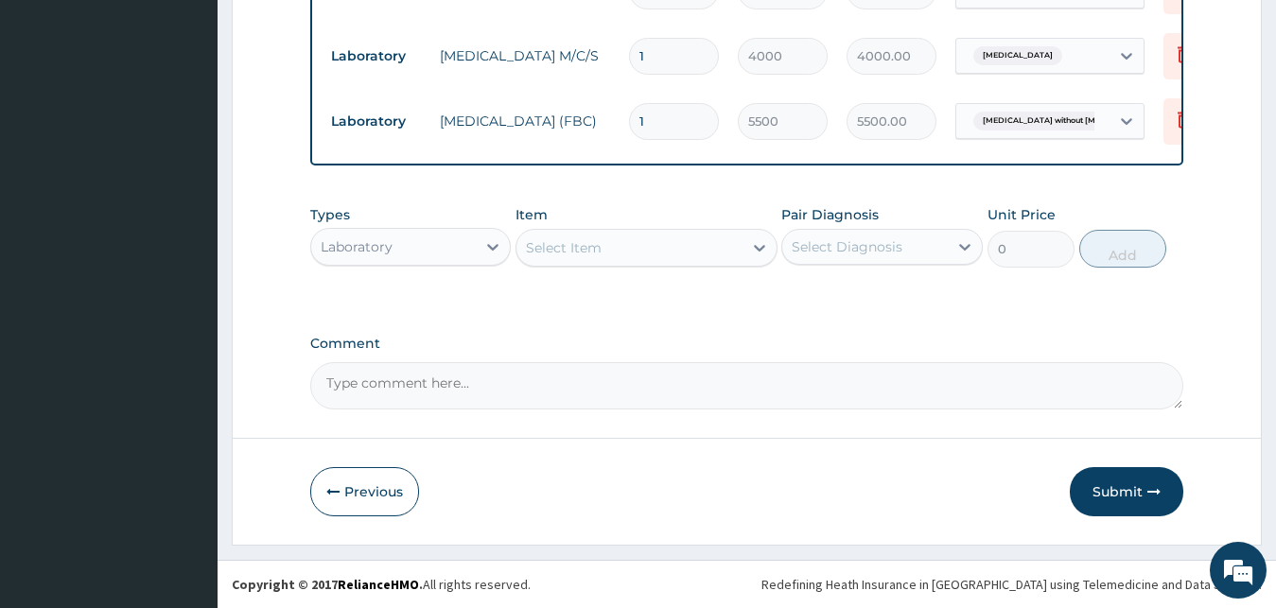
click at [879, 255] on div "Select Diagnosis" at bounding box center [847, 246] width 111 height 19
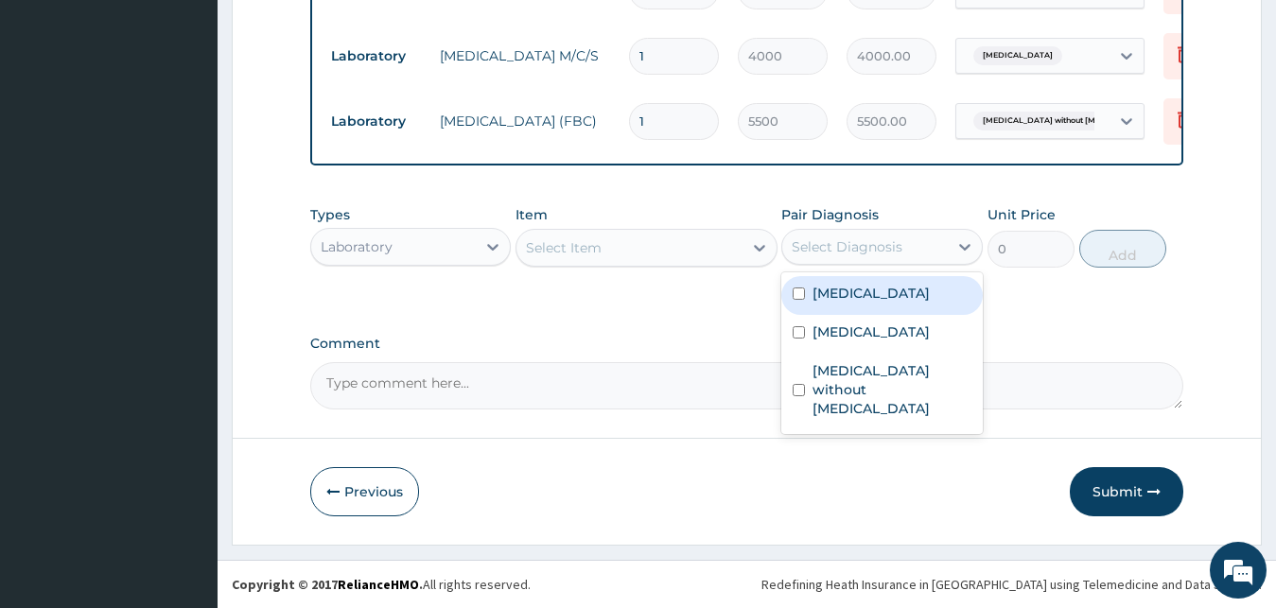
click at [875, 302] on label "Malaria, unspecified" at bounding box center [870, 293] width 117 height 19
checkbox input "true"
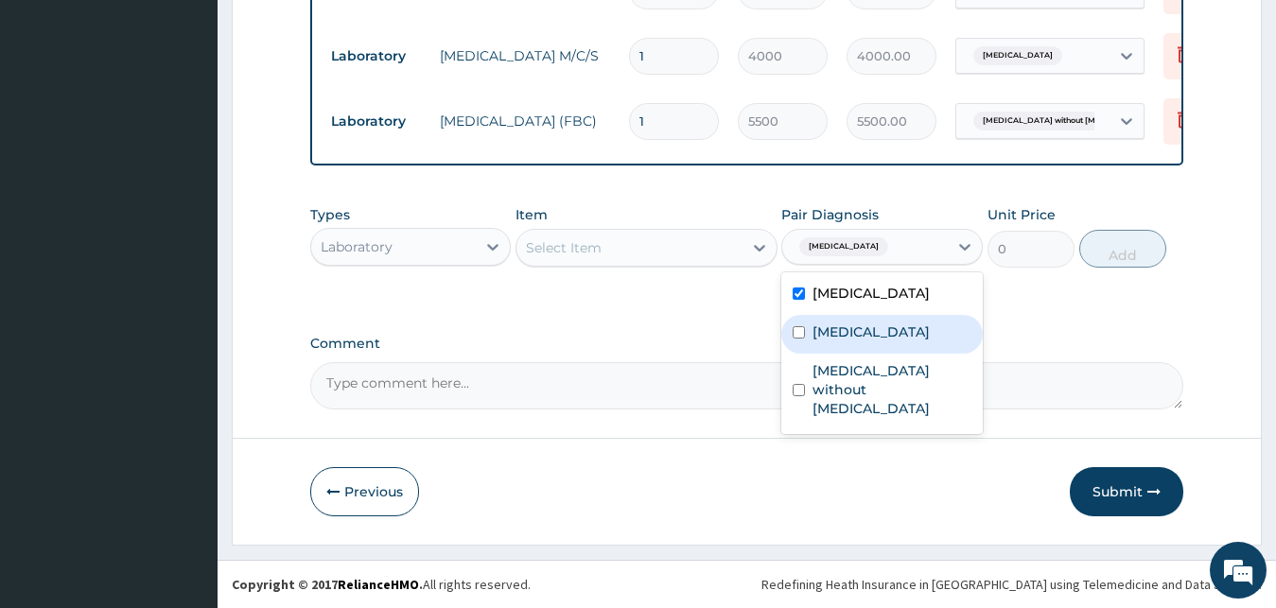
click at [876, 341] on label "Typhoid fever, unspecified" at bounding box center [870, 331] width 117 height 19
checkbox input "true"
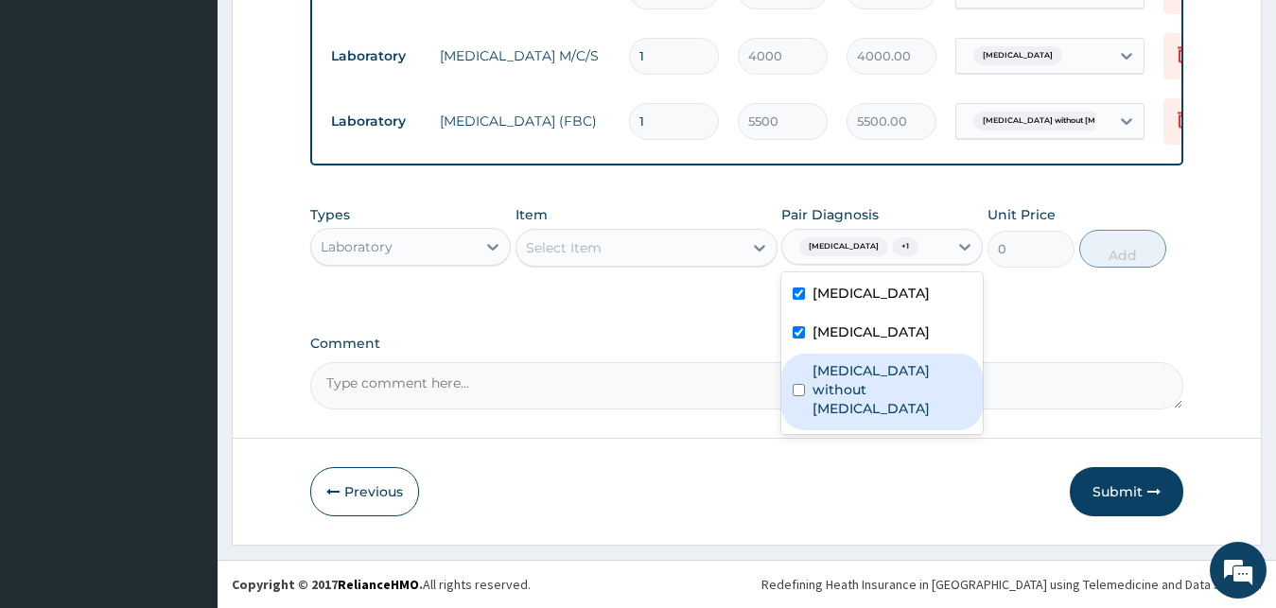
click at [876, 402] on label "Sepsis without septic shock" at bounding box center [891, 389] width 159 height 57
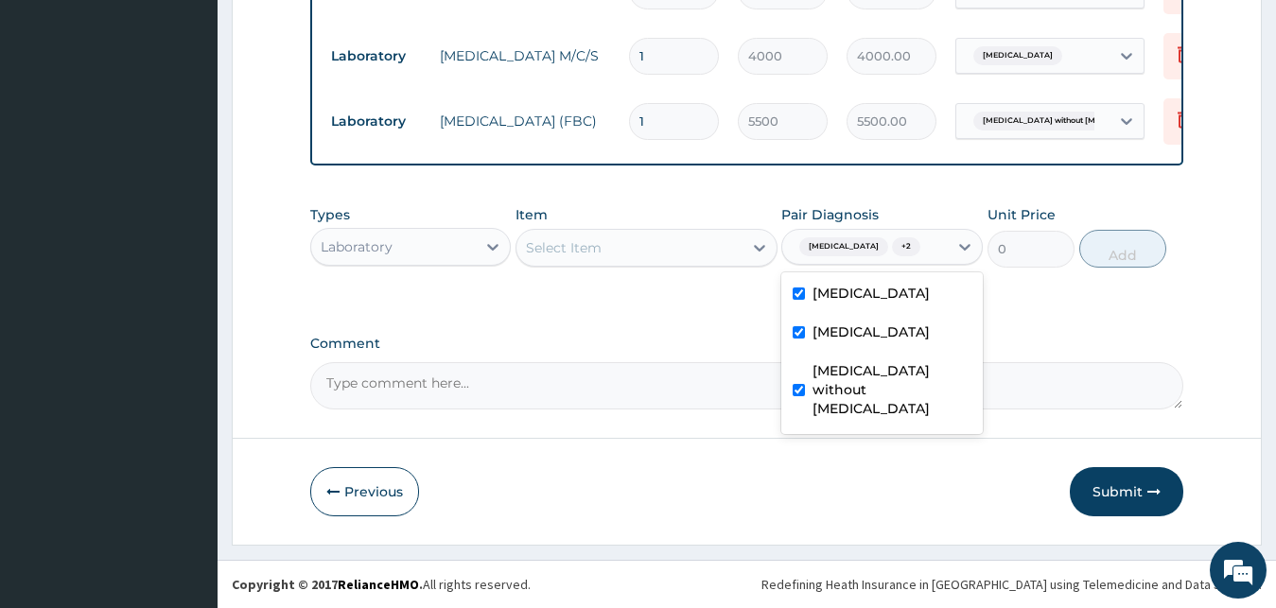
checkbox input "true"
click at [420, 255] on div "Laboratory" at bounding box center [393, 247] width 165 height 30
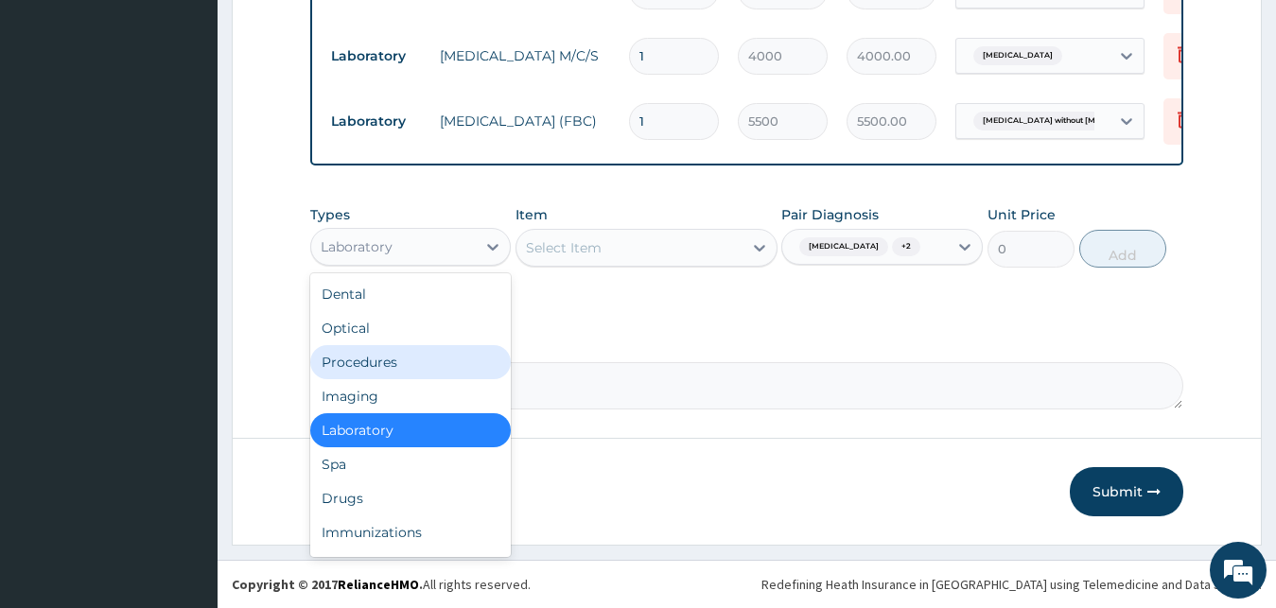
click at [414, 355] on div "Procedures" at bounding box center [410, 362] width 201 height 34
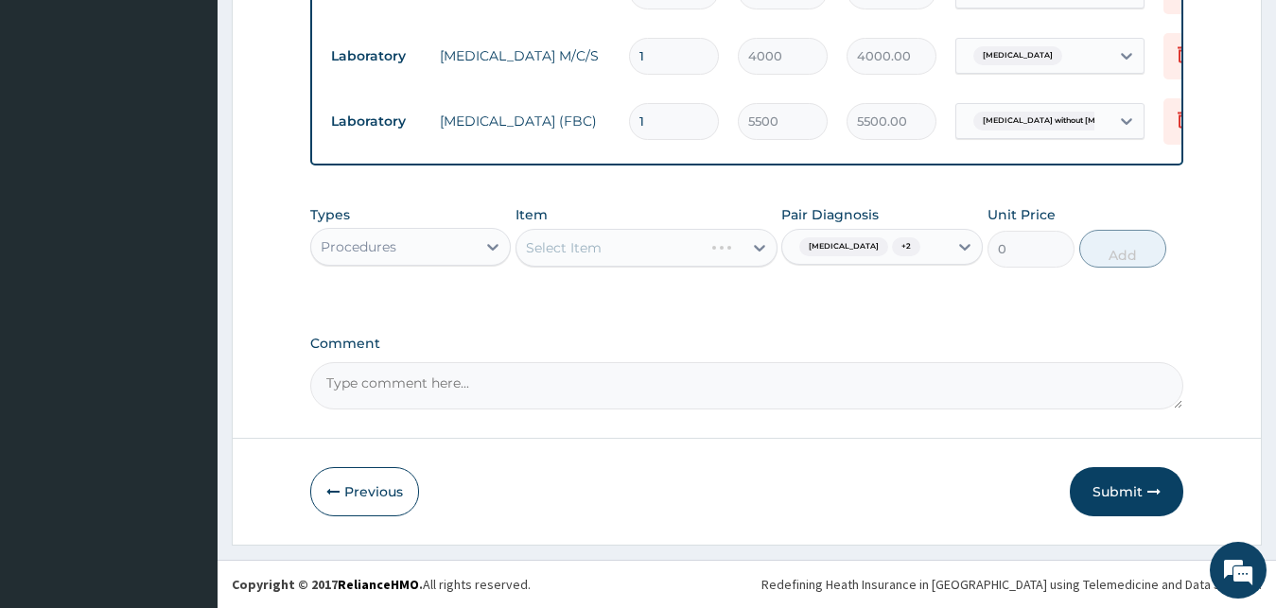
click at [725, 249] on div "Select Item" at bounding box center [646, 248] width 262 height 38
click at [725, 249] on div "Select Item" at bounding box center [629, 248] width 226 height 30
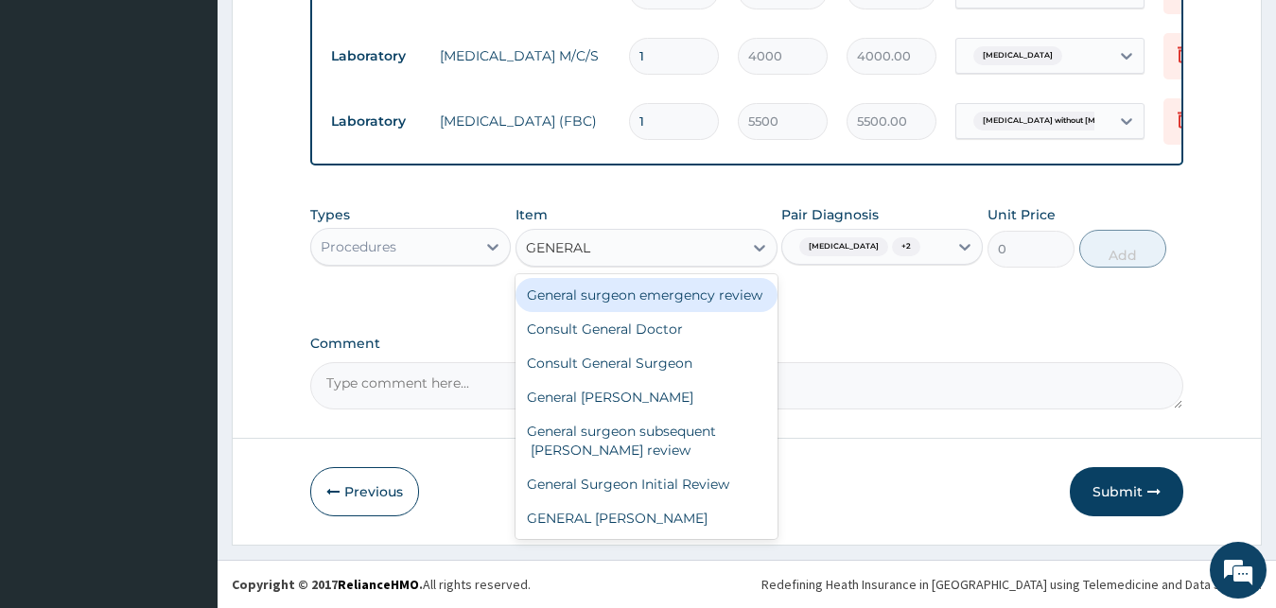
type input "GENERAL D"
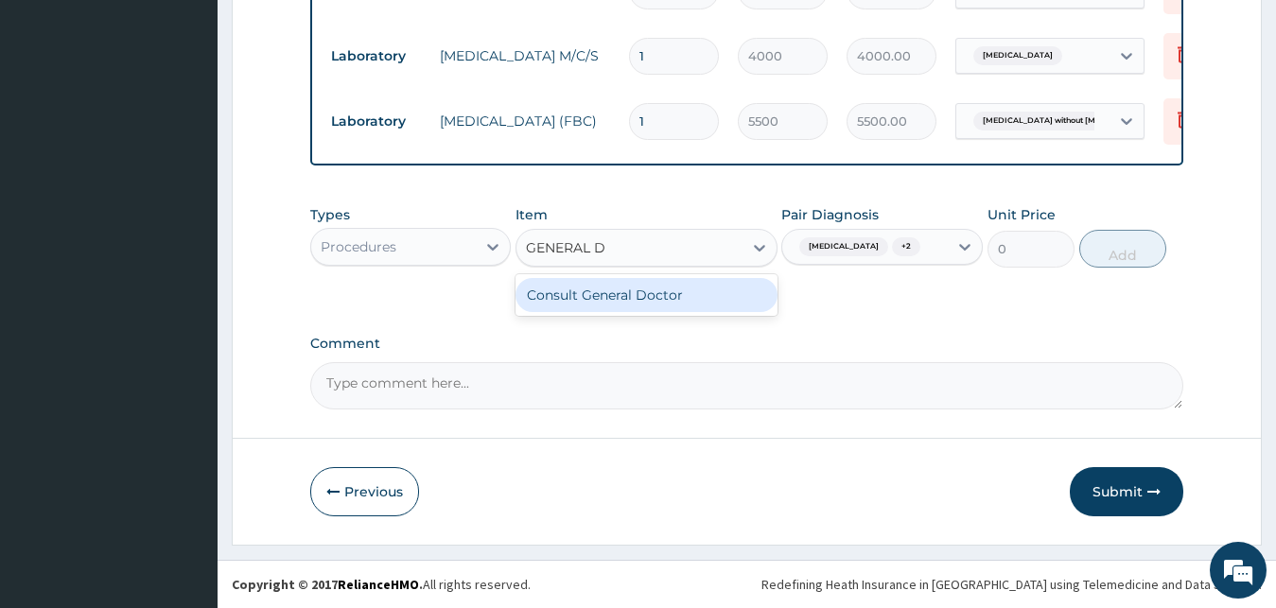
click at [718, 277] on div "Consult General Doctor" at bounding box center [646, 295] width 262 height 42
click at [718, 289] on div "Consult General Doctor" at bounding box center [646, 295] width 262 height 34
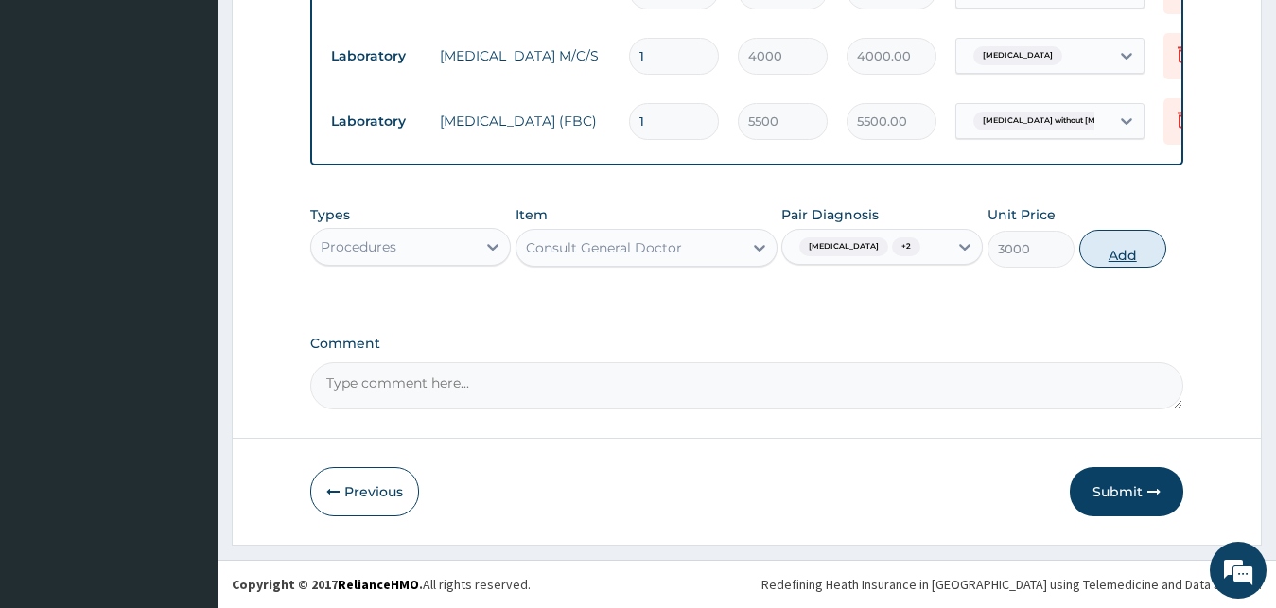
click at [1095, 252] on button "Add" at bounding box center [1122, 249] width 87 height 38
type input "0"
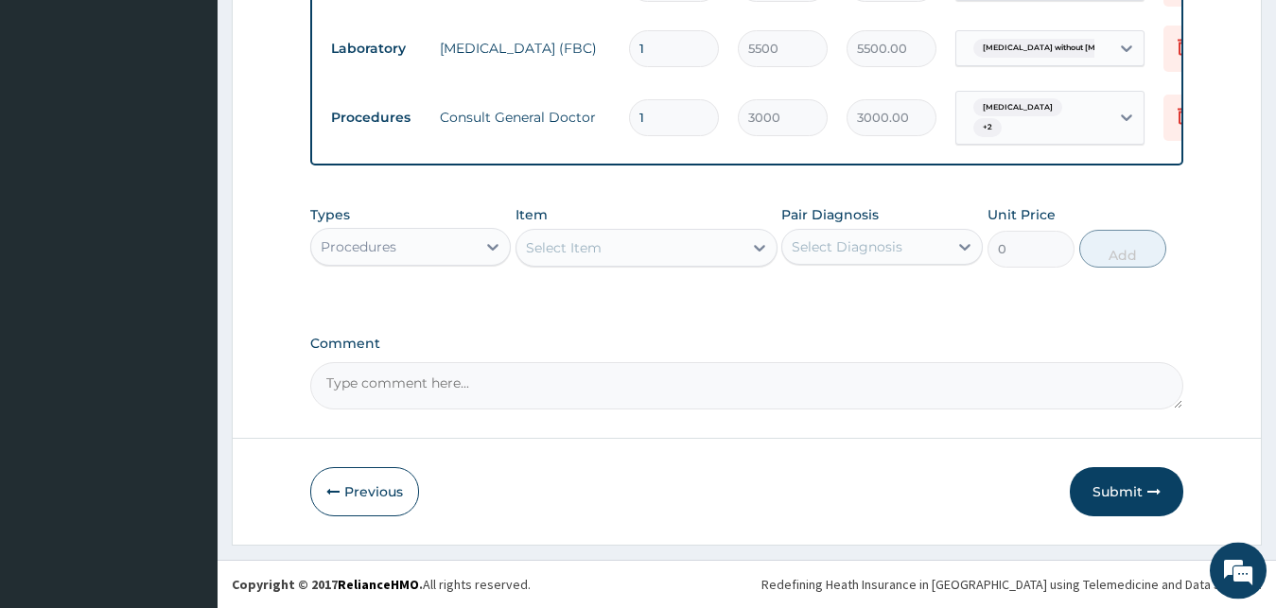
scroll to position [885, 0]
click at [1119, 482] on button "Submit" at bounding box center [1126, 491] width 113 height 49
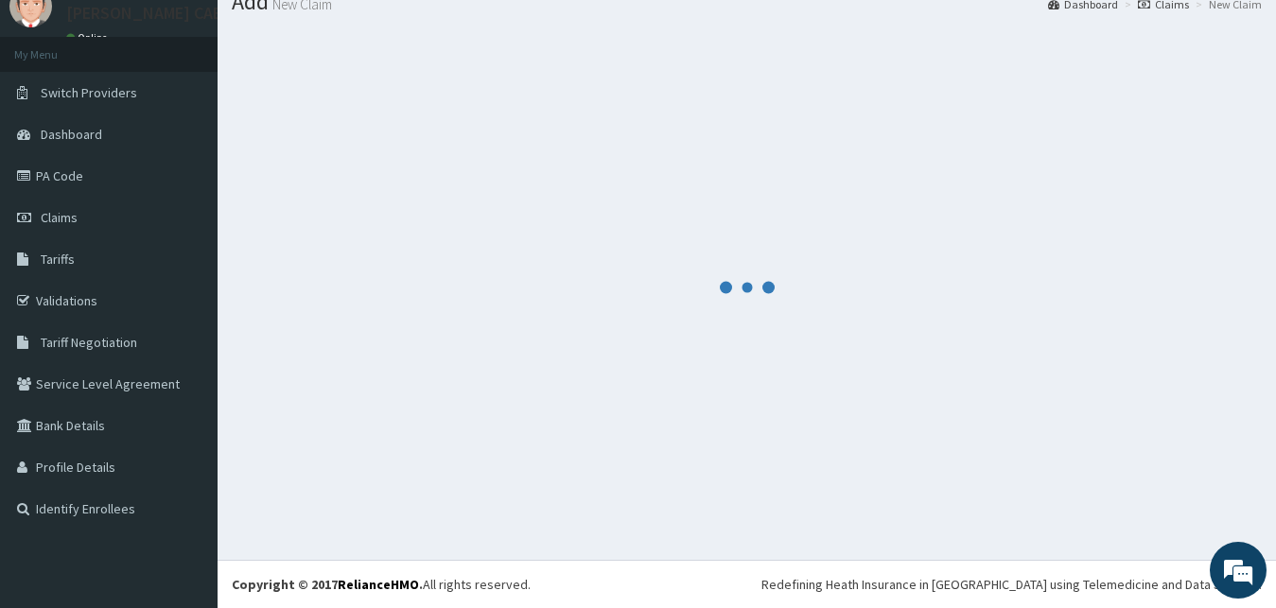
scroll to position [72, 0]
